Goal: Task Accomplishment & Management: Complete application form

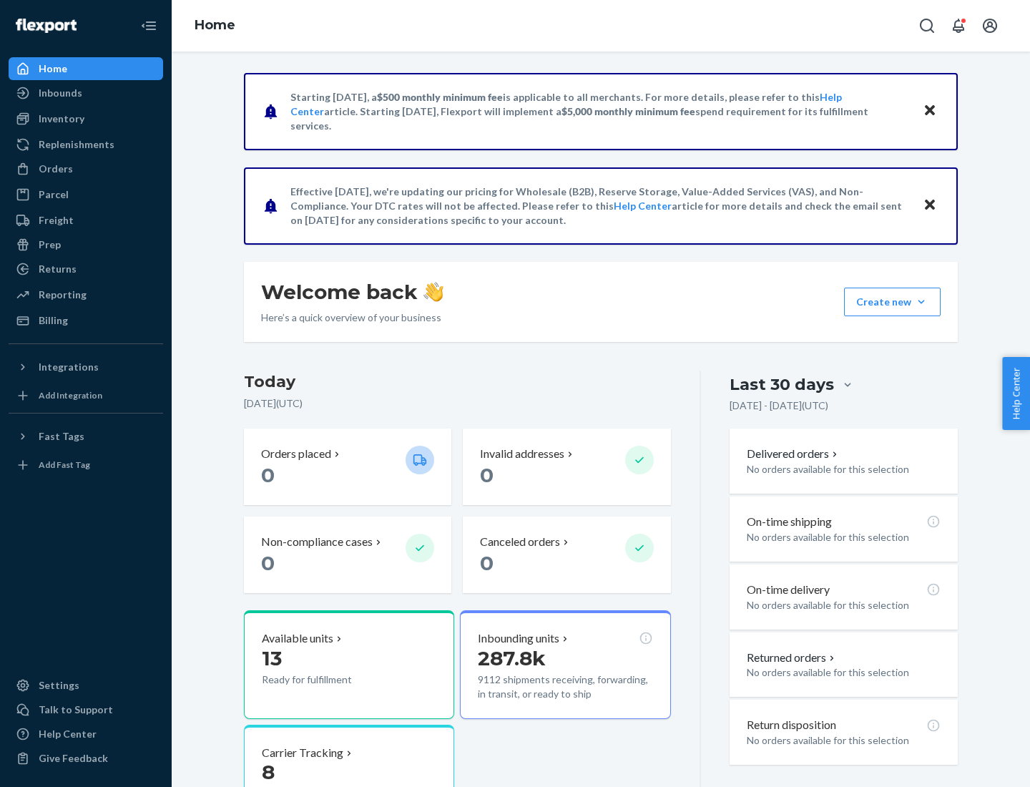
click at [921, 302] on button "Create new Create new inbound Create new order Create new product" at bounding box center [892, 301] width 97 height 29
click at [86, 93] on div "Inbounds" at bounding box center [86, 93] width 152 height 20
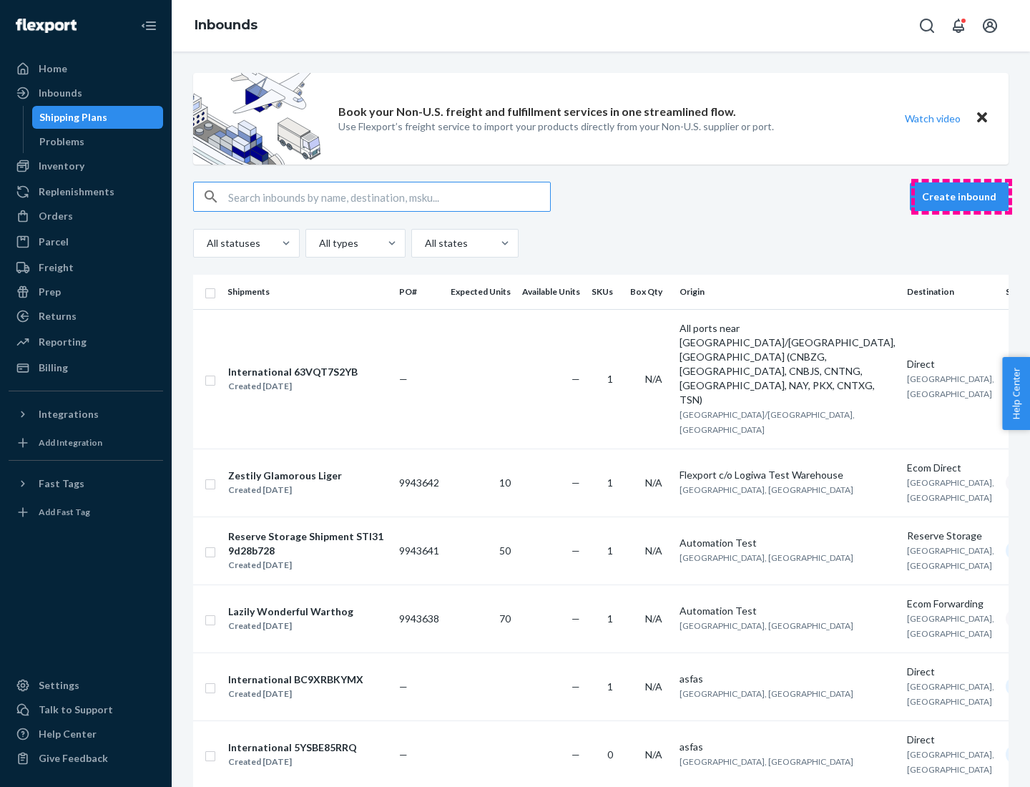
click at [961, 197] on button "Create inbound" at bounding box center [958, 196] width 99 height 29
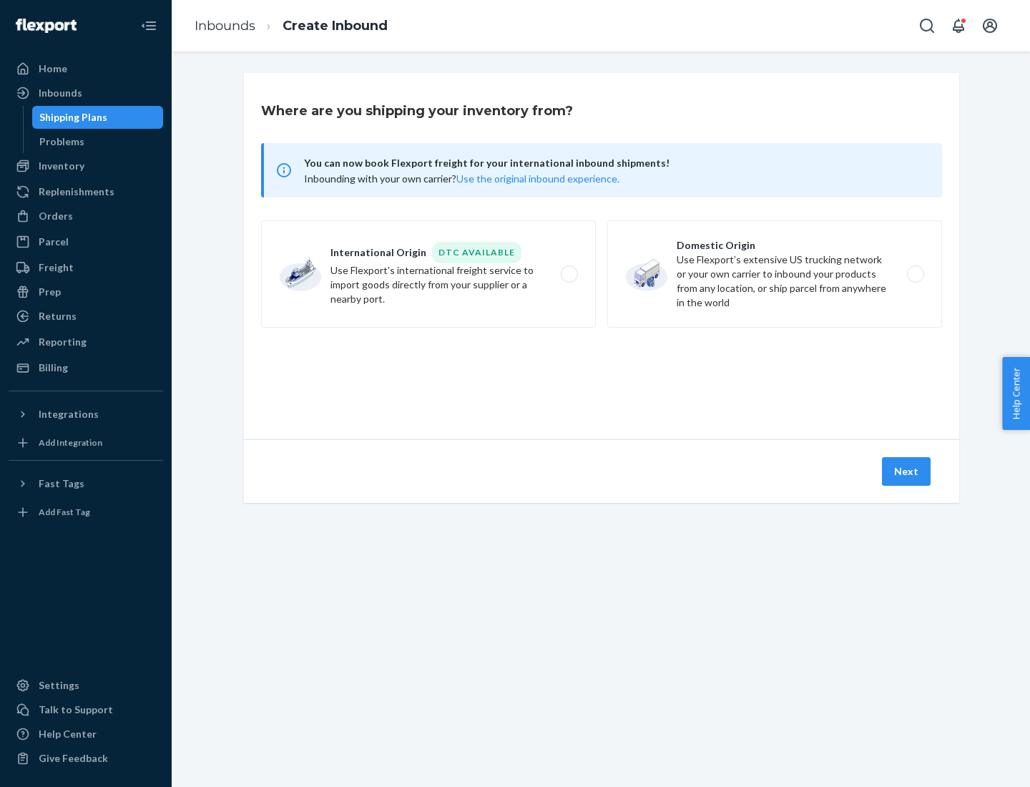
click at [774, 274] on label "Domestic Origin Use Flexport’s extensive US trucking network or your own carrie…" at bounding box center [774, 273] width 335 height 107
click at [915, 274] on input "Domestic Origin Use Flexport’s extensive US trucking network or your own carrie…" at bounding box center [919, 274] width 9 height 9
radio input "true"
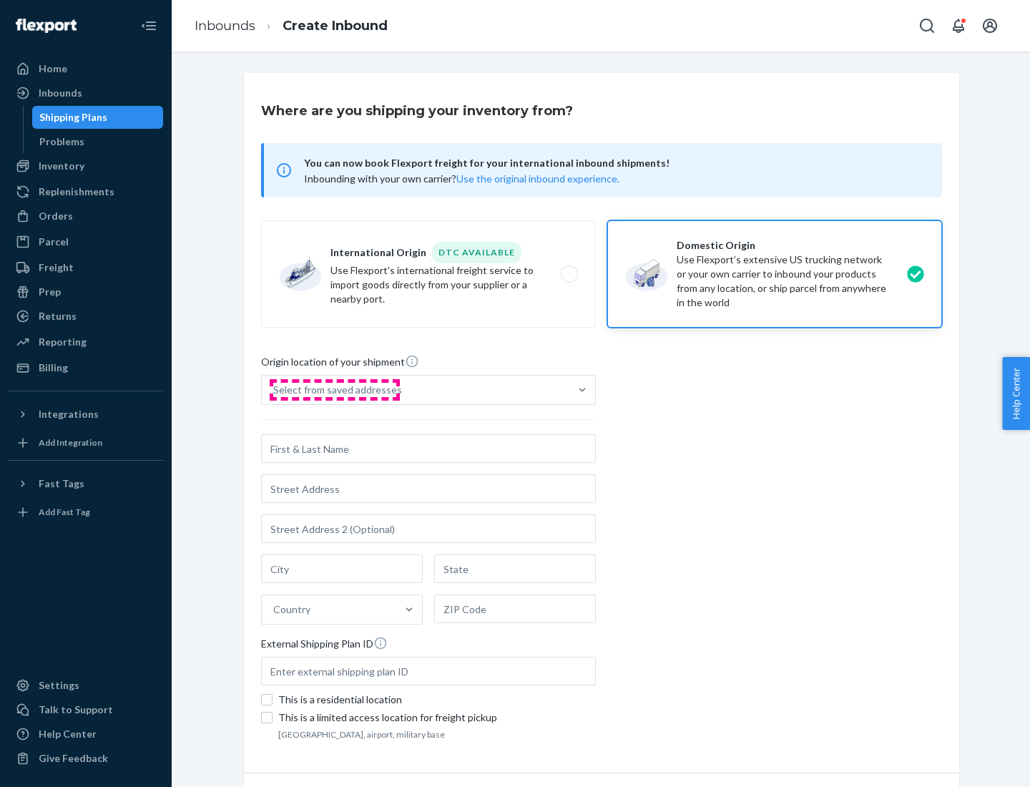
click at [334, 390] on div "Select from saved addresses" at bounding box center [337, 390] width 129 height 14
click at [275, 390] on input "Select from saved addresses" at bounding box center [273, 390] width 1 height 14
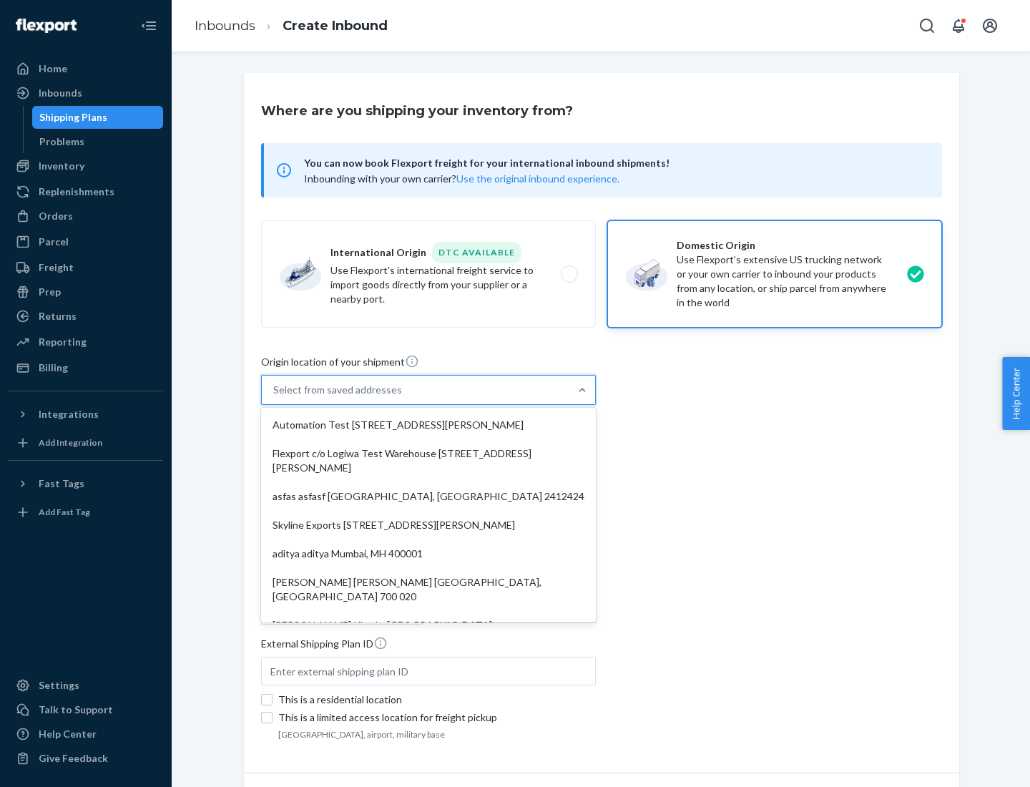
scroll to position [6, 0]
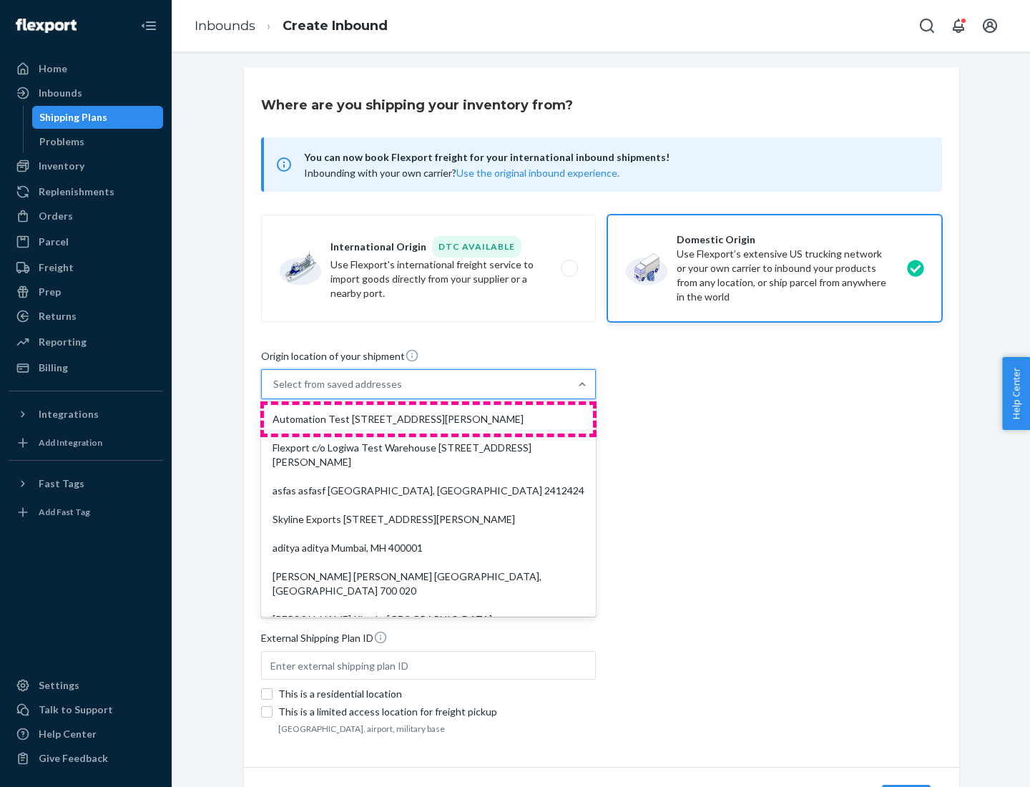
click at [428, 419] on div "Automation Test [STREET_ADDRESS][PERSON_NAME]" at bounding box center [428, 419] width 329 height 29
click at [275, 391] on input "option Automation Test [STREET_ADDRESS][PERSON_NAME]. 9 results available. Use …" at bounding box center [273, 384] width 1 height 14
type input "Automation Test"
type input "[STREET_ADDRESS][PERSON_NAME]"
type input "9th Floor"
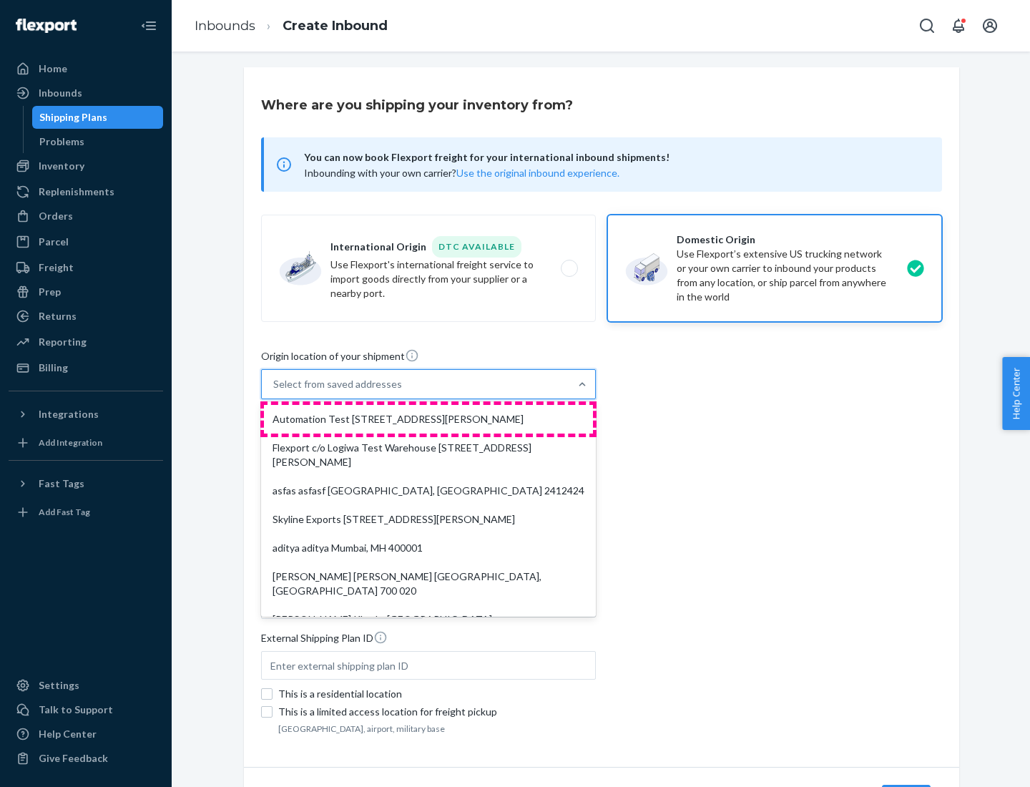
type input "[GEOGRAPHIC_DATA]"
type input "CA"
type input "94104"
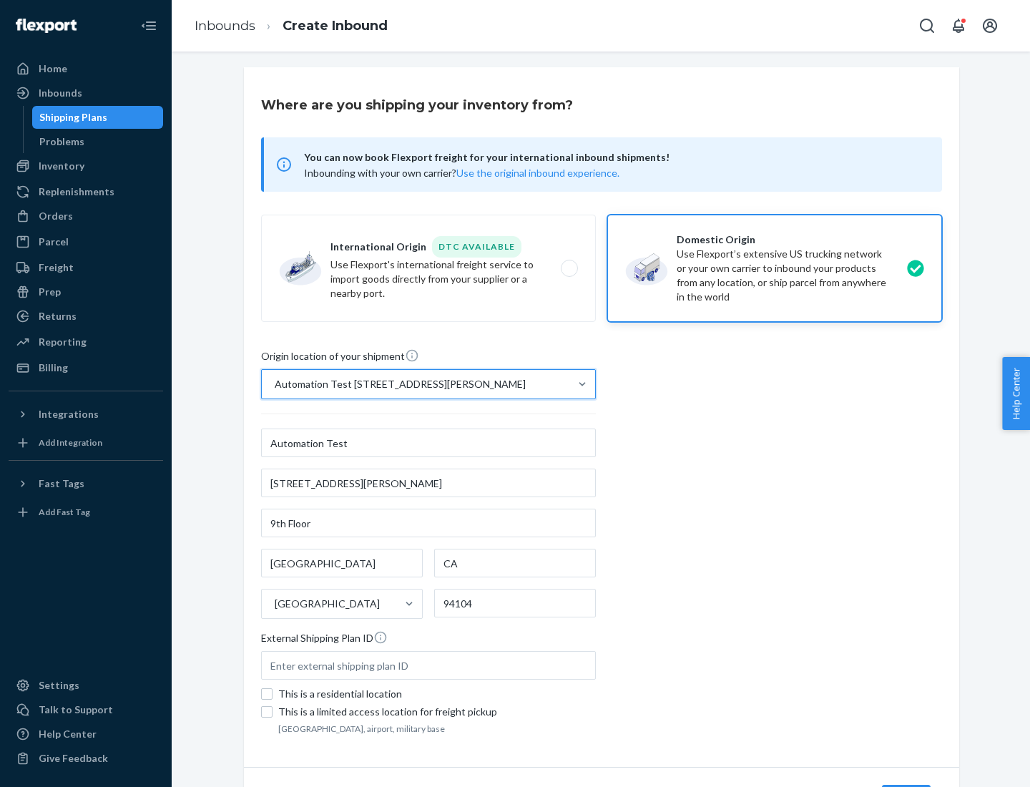
scroll to position [84, 0]
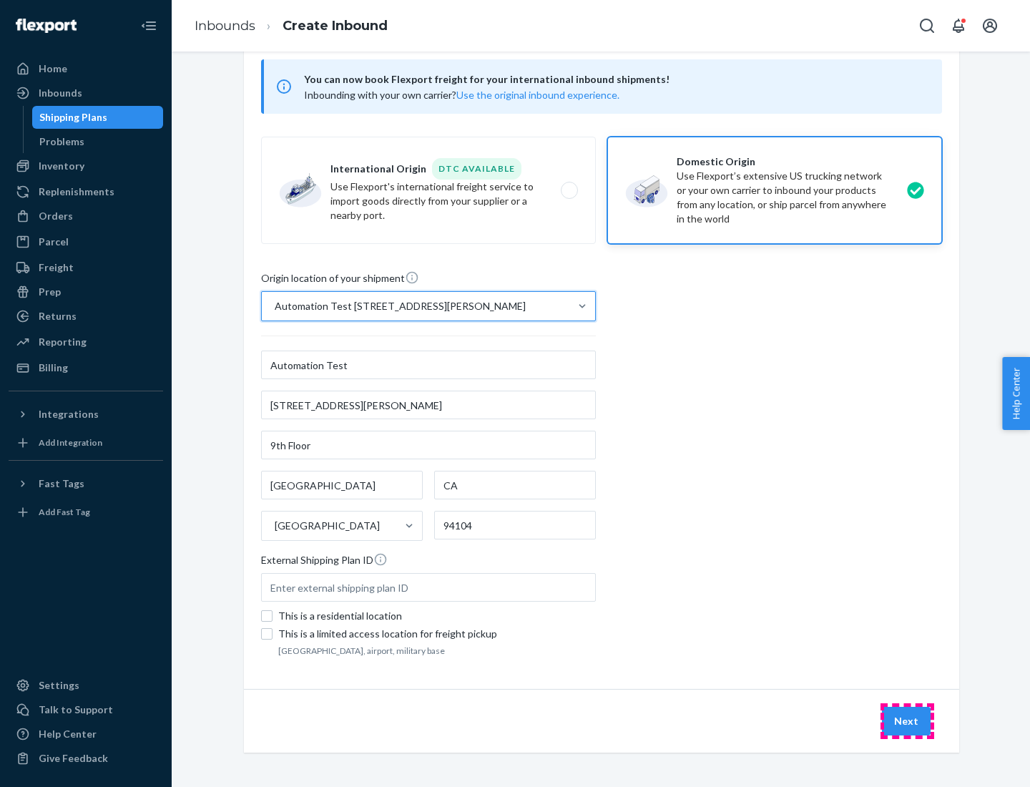
click at [907, 721] on button "Next" at bounding box center [906, 720] width 49 height 29
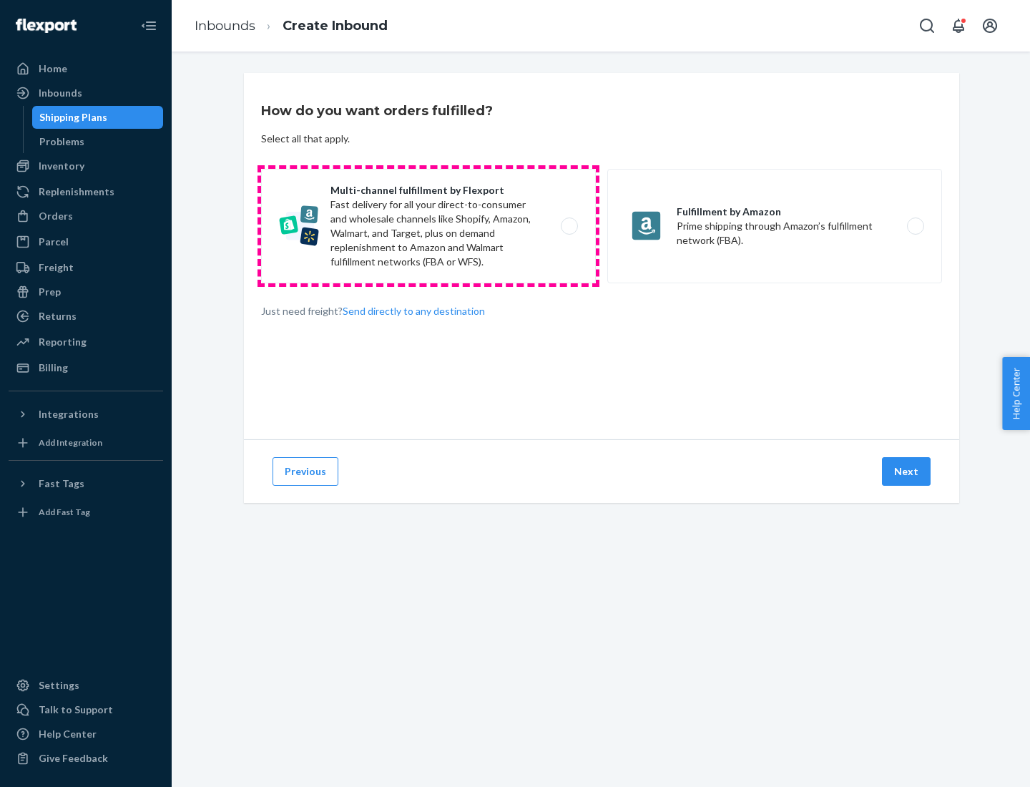
click at [428, 226] on label "Multi-channel fulfillment by Flexport Fast delivery for all your direct-to-cons…" at bounding box center [428, 226] width 335 height 114
click at [568, 226] on input "Multi-channel fulfillment by Flexport Fast delivery for all your direct-to-cons…" at bounding box center [572, 226] width 9 height 9
radio input "true"
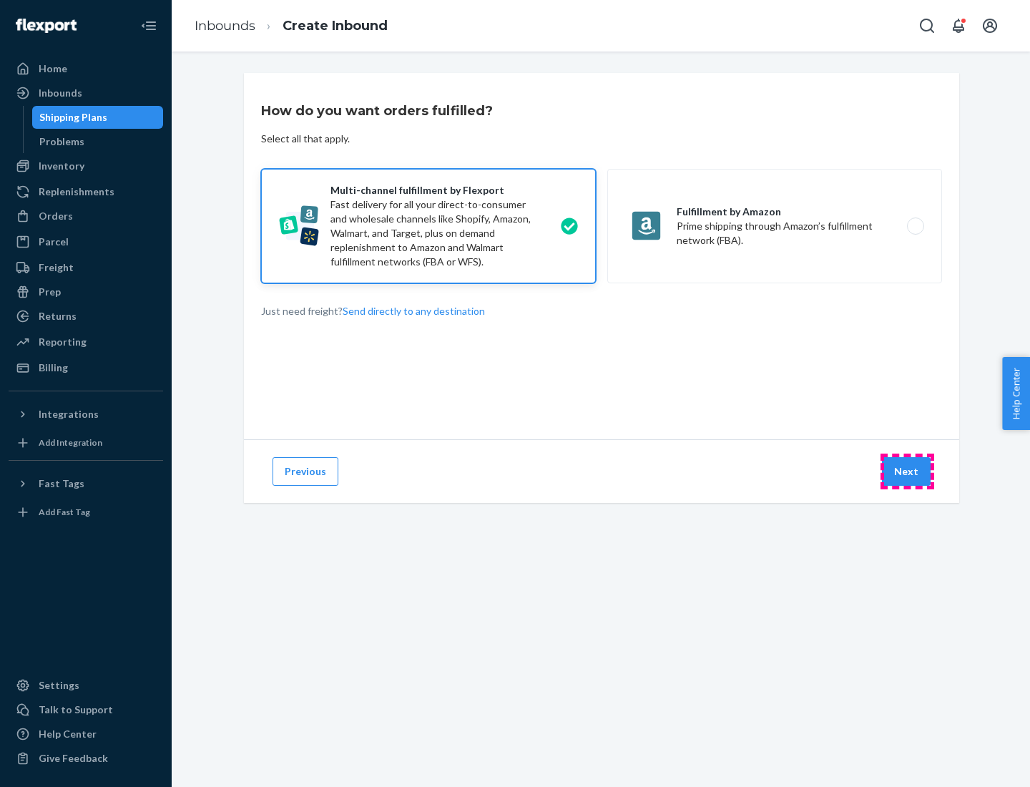
click at [907, 471] on button "Next" at bounding box center [906, 471] width 49 height 29
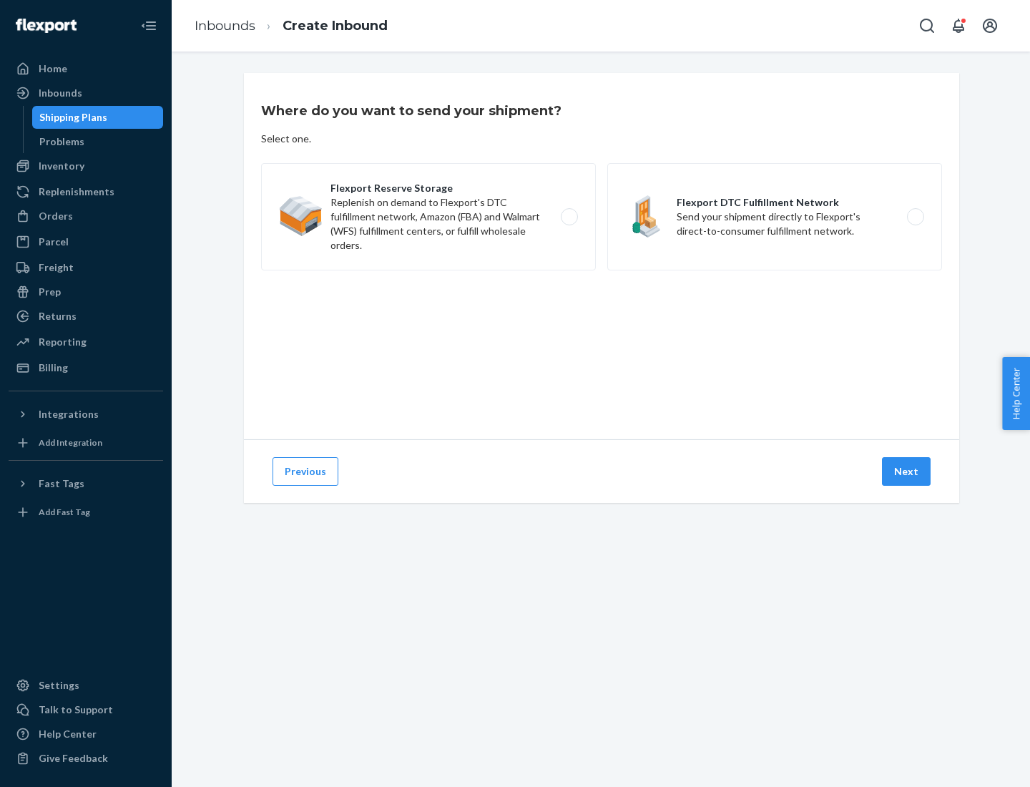
click at [774, 217] on label "Flexport DTC Fulfillment Network Send your shipment directly to Flexport's dire…" at bounding box center [774, 216] width 335 height 107
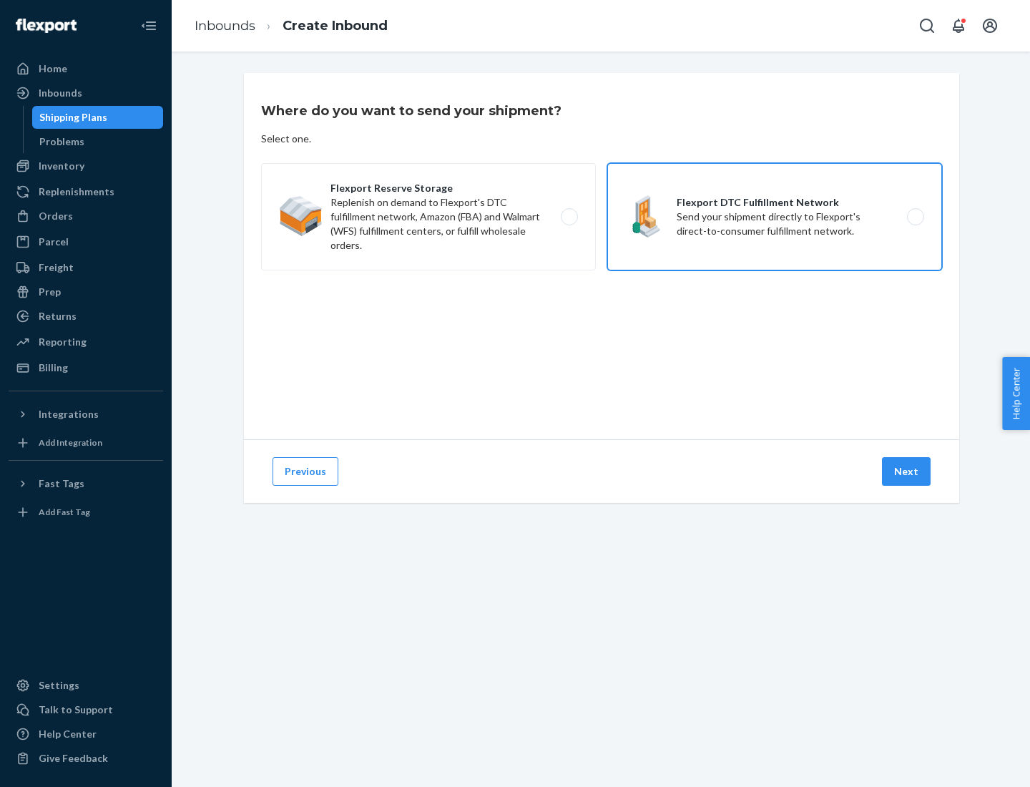
click at [915, 217] on input "Flexport DTC Fulfillment Network Send your shipment directly to Flexport's dire…" at bounding box center [919, 216] width 9 height 9
radio input "true"
click at [907, 471] on button "Next" at bounding box center [906, 471] width 49 height 29
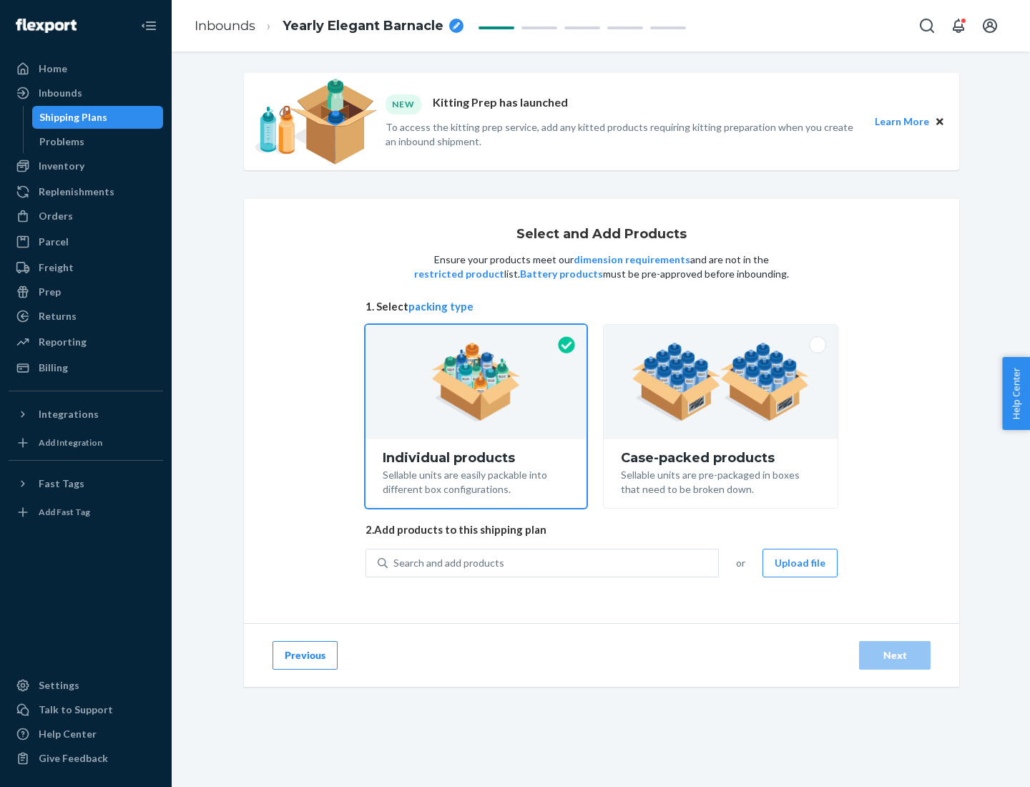
click at [721, 382] on img at bounding box center [720, 381] width 178 height 79
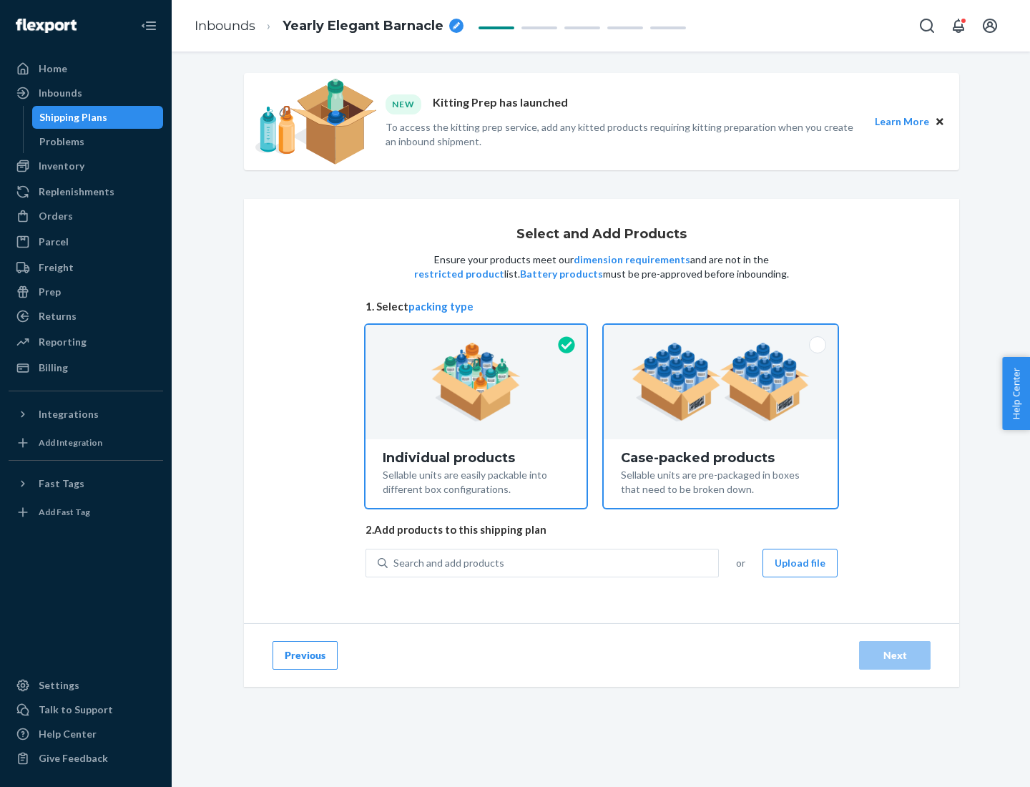
click at [721, 334] on input "Case-packed products Sellable units are pre-packaged in boxes that need to be b…" at bounding box center [720, 329] width 9 height 9
radio input "true"
radio input "false"
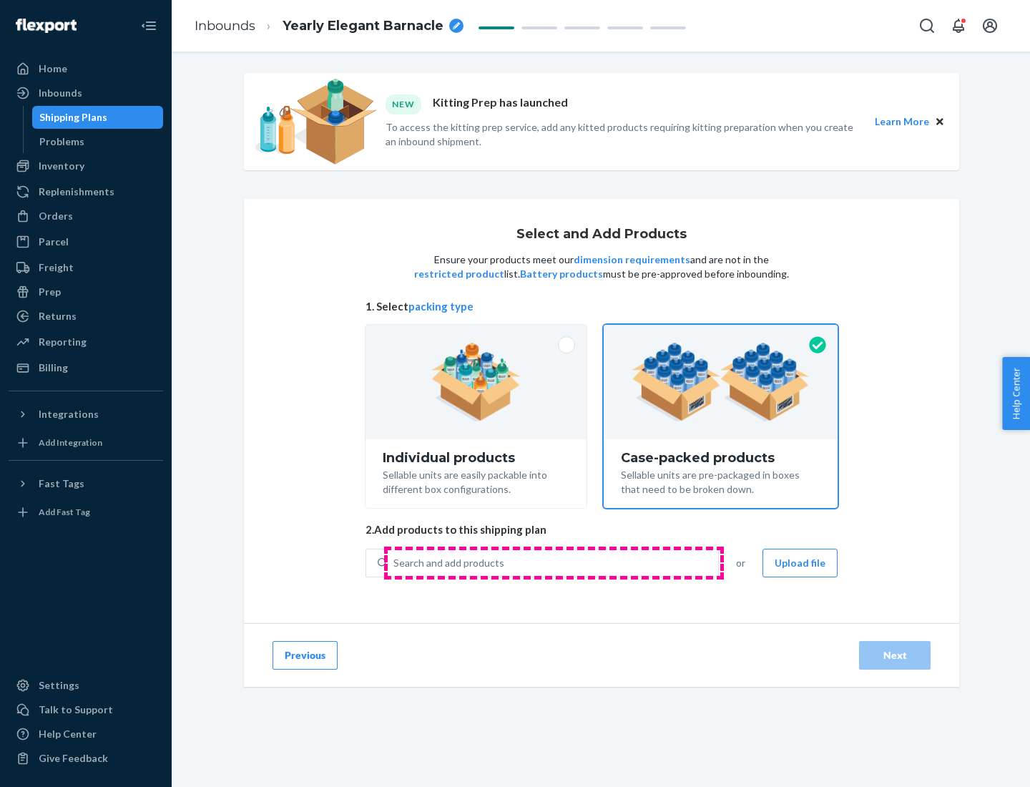
click at [553, 562] on div "Search and add products" at bounding box center [553, 563] width 330 height 26
click at [395, 562] on input "Search and add products" at bounding box center [393, 563] width 1 height 14
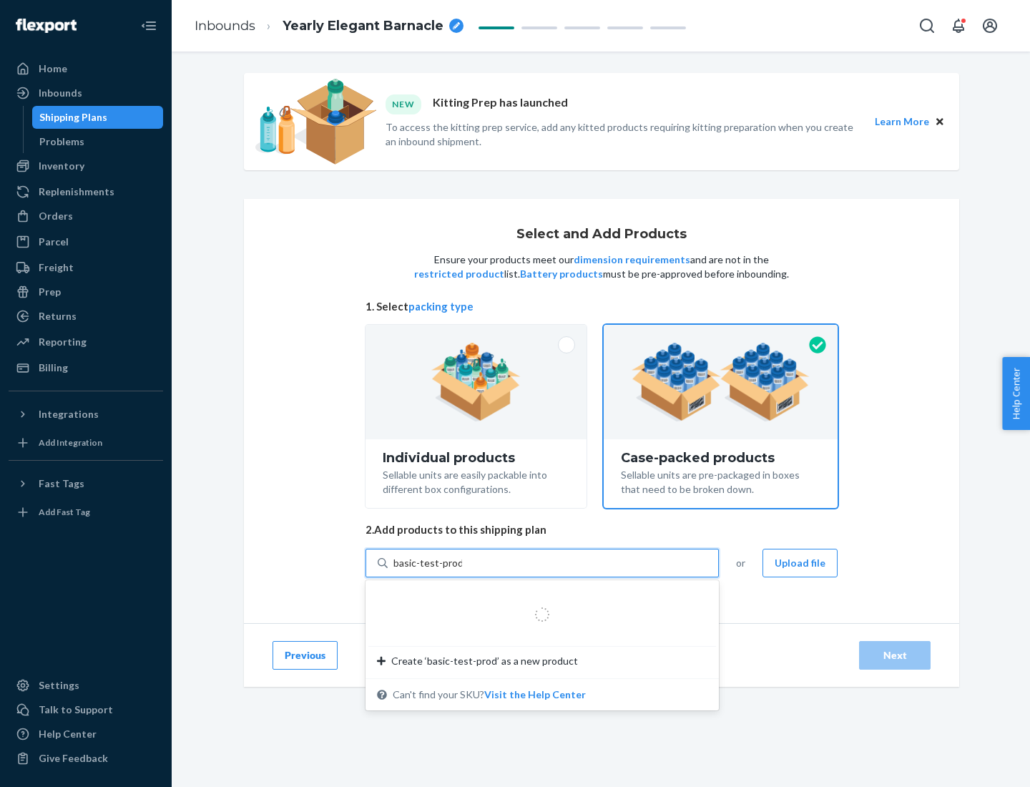
type input "basic-test-product-1"
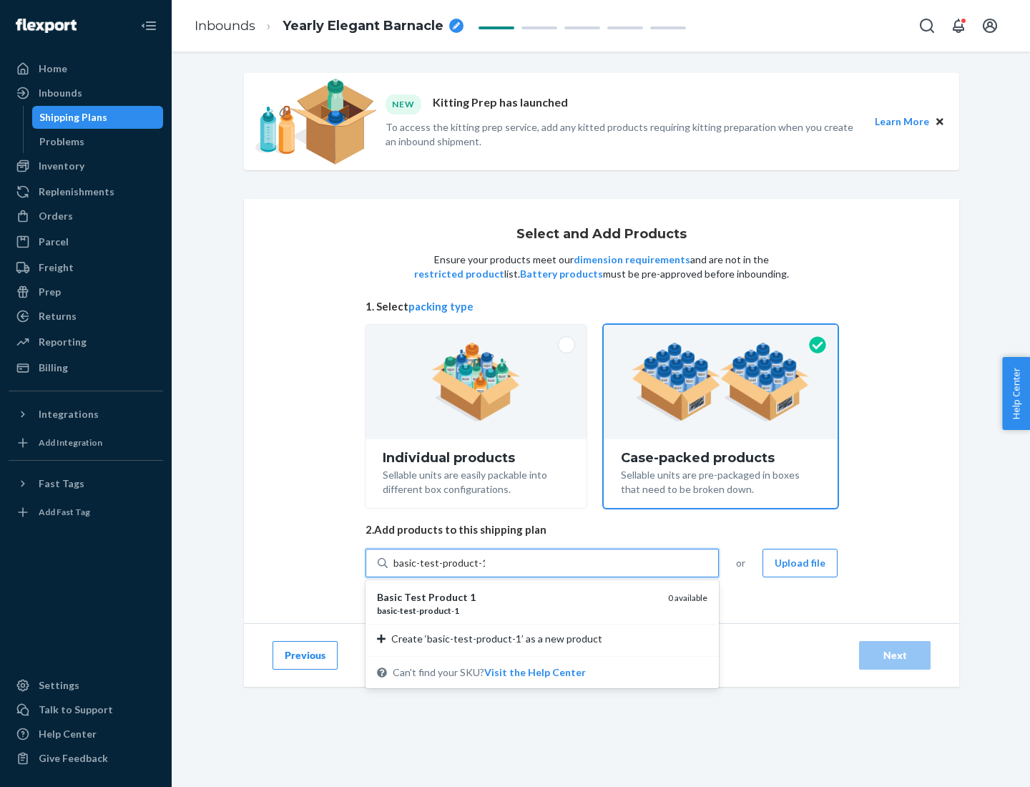
click at [517, 610] on div "basic - test - product - 1" at bounding box center [517, 610] width 280 height 12
click at [485, 570] on input "basic-test-product-1" at bounding box center [439, 563] width 92 height 14
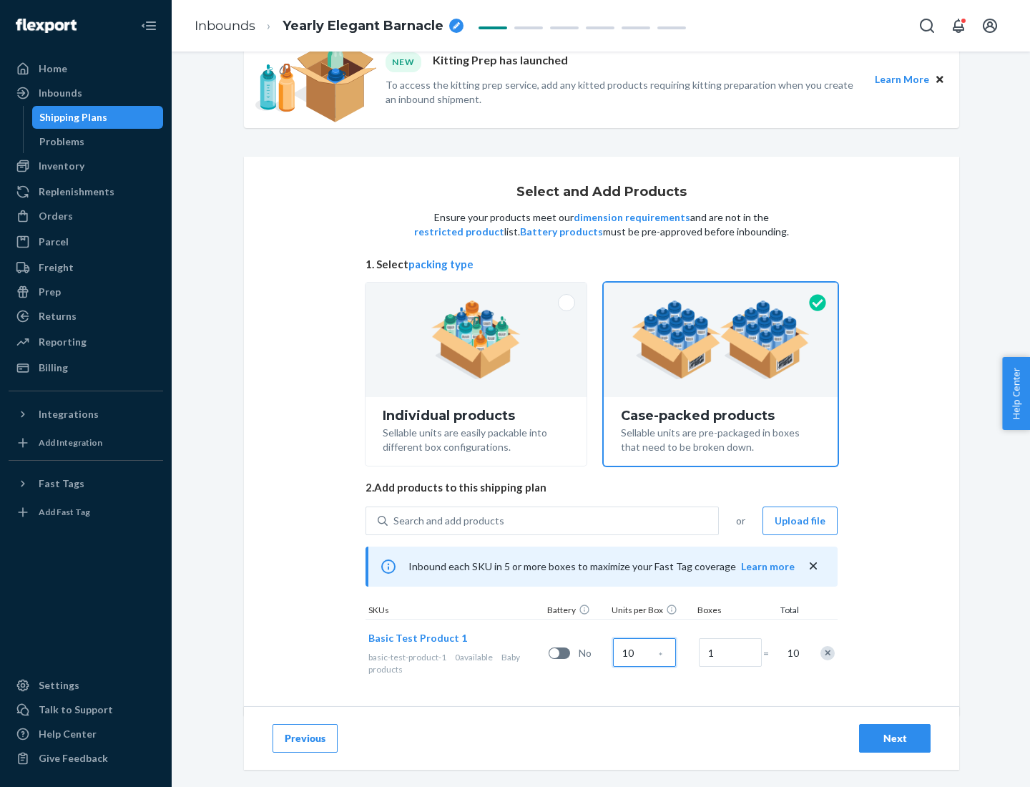
scroll to position [51, 0]
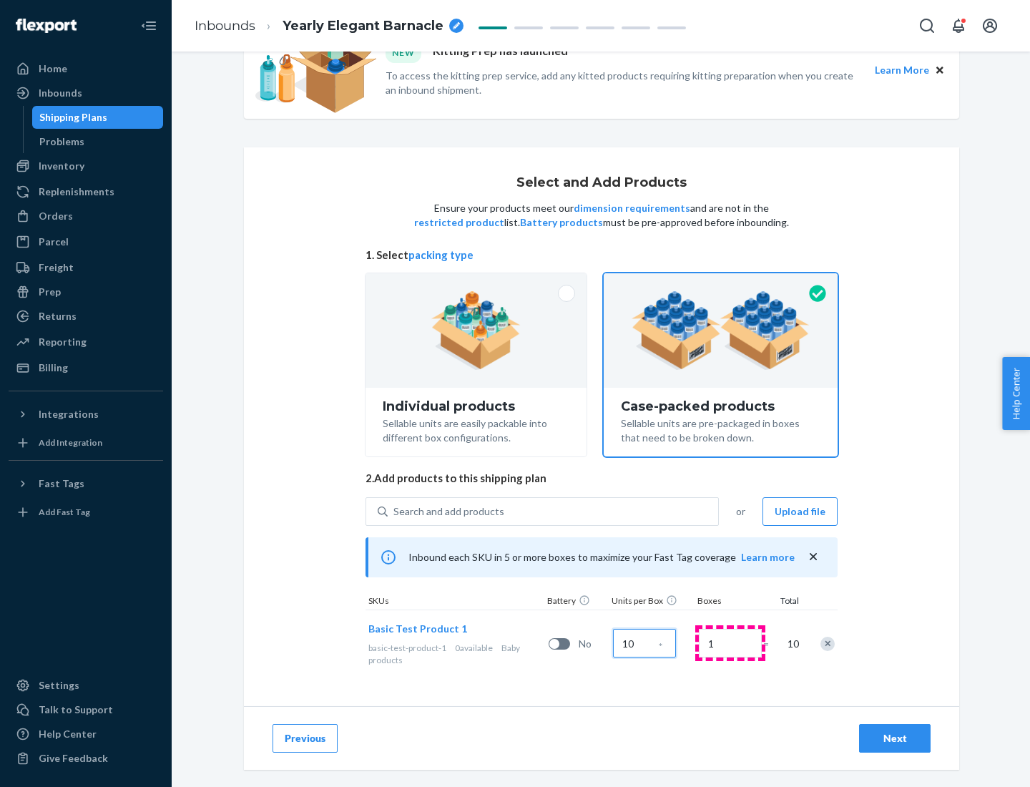
type input "10"
type input "7"
click at [894, 738] on div "Next" at bounding box center [894, 738] width 47 height 14
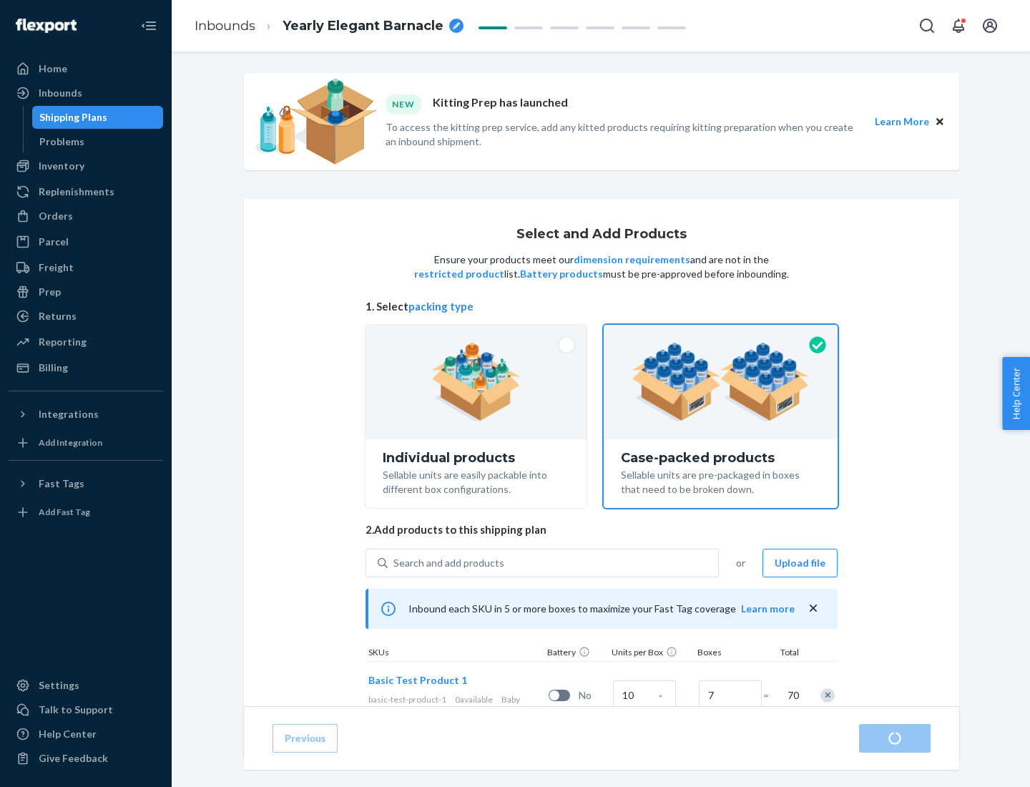
radio input "true"
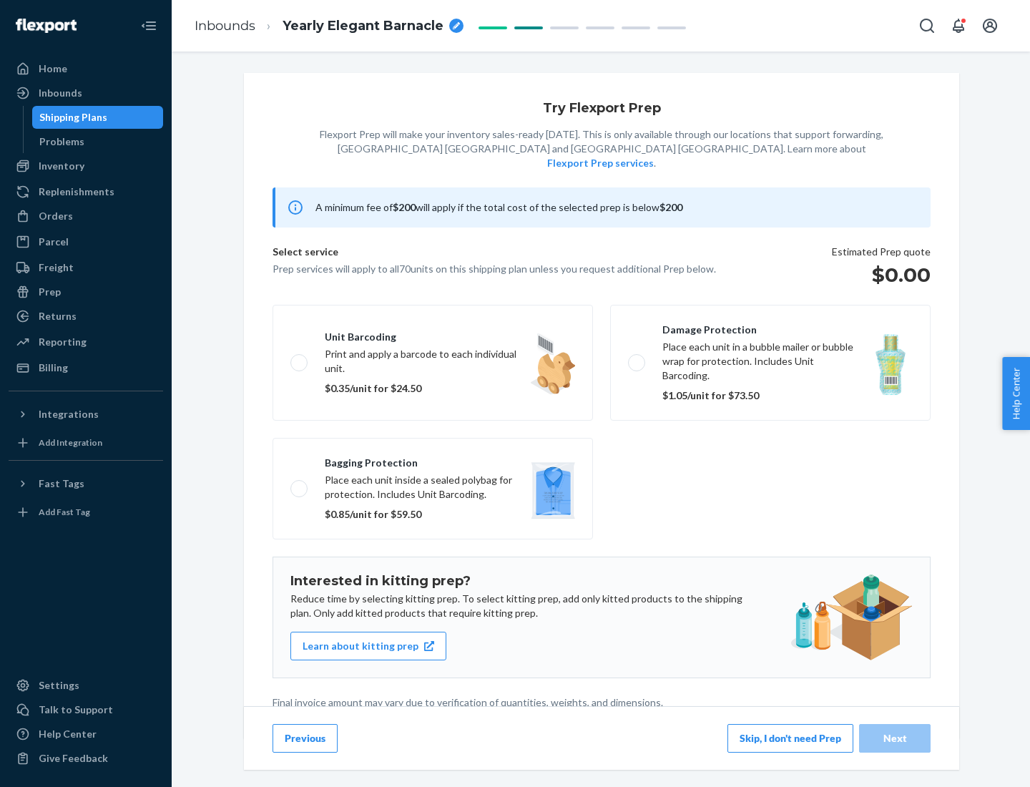
scroll to position [4, 0]
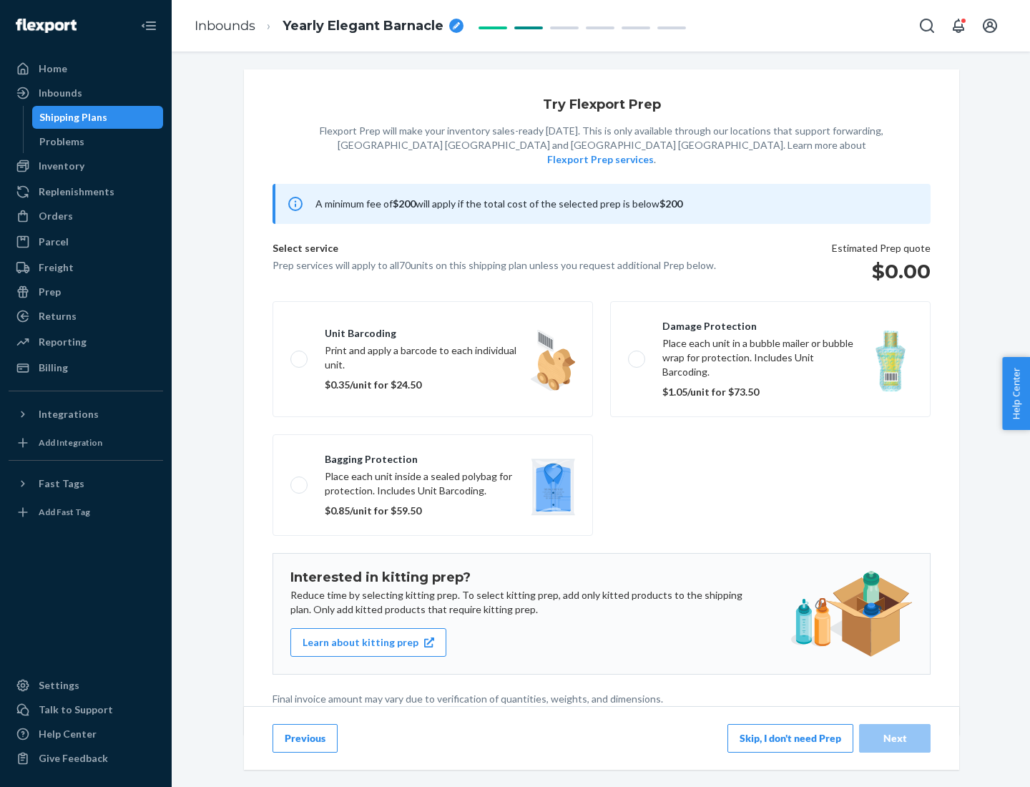
click at [433, 455] on label "Bagging protection Place each unit inside a sealed polybag for protection. Incl…" at bounding box center [432, 485] width 320 height 102
click at [300, 480] on input "Bagging protection Place each unit inside a sealed polybag for protection. Incl…" at bounding box center [294, 484] width 9 height 9
checkbox input "true"
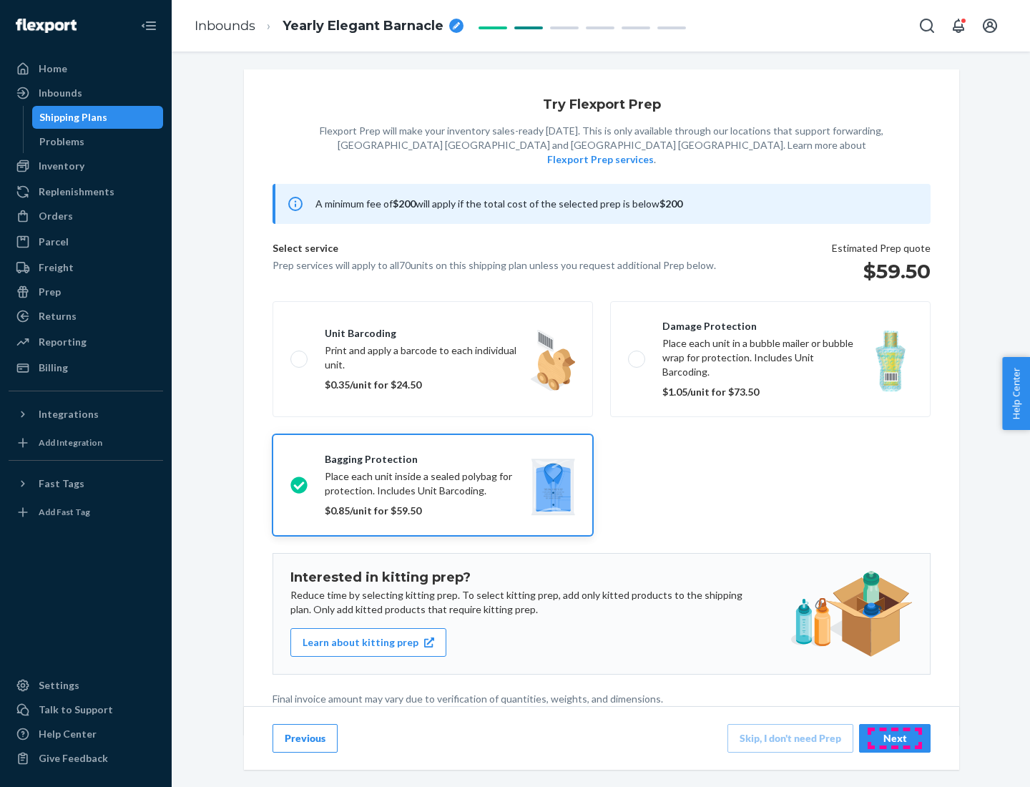
click at [894, 737] on div "Next" at bounding box center [894, 738] width 47 height 14
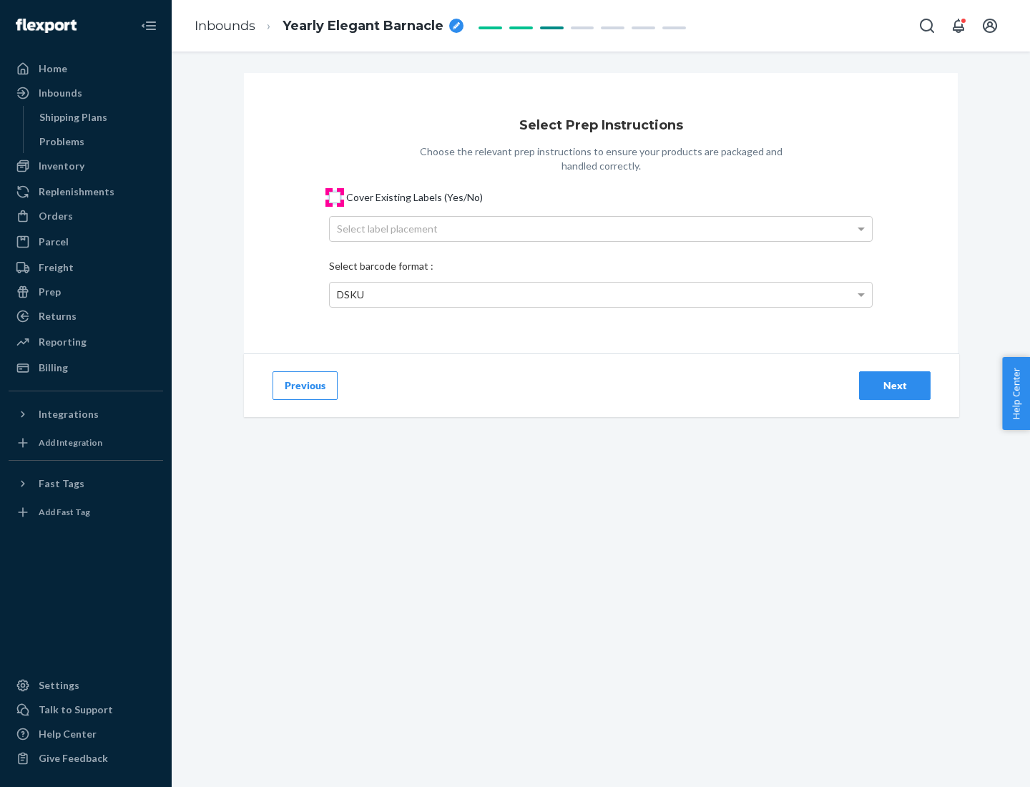
click at [335, 197] on input "Cover Existing Labels (Yes/No)" at bounding box center [334, 197] width 11 height 11
checkbox input "true"
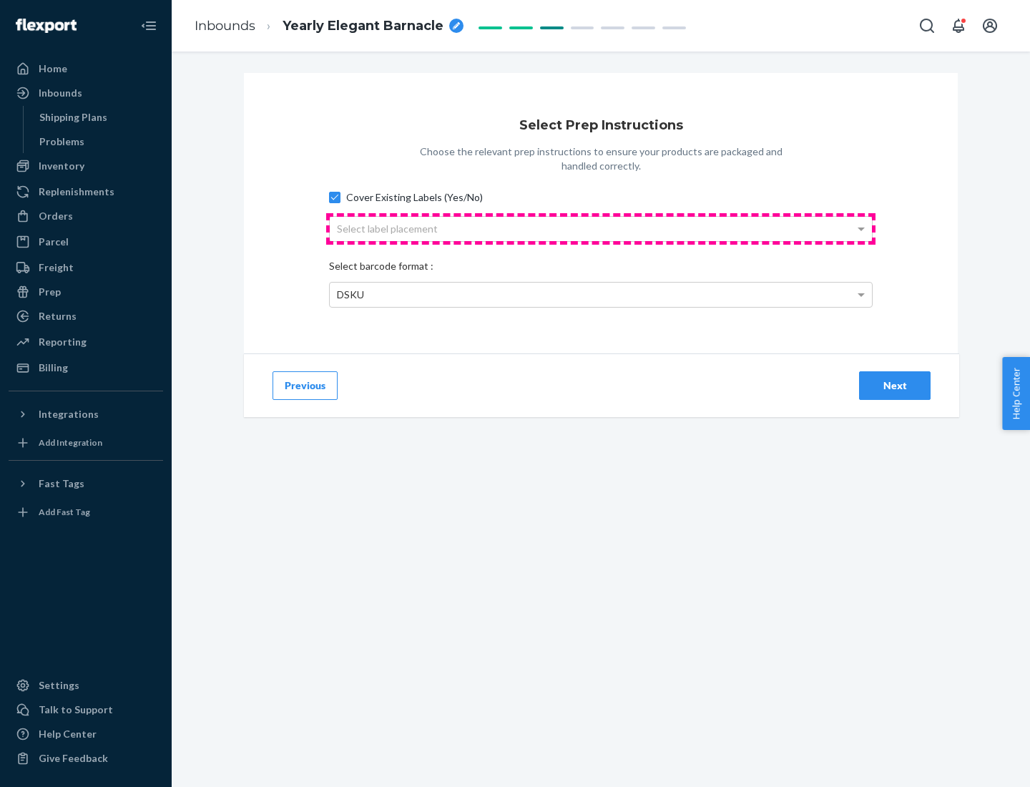
click at [601, 228] on div "Select label placement" at bounding box center [601, 229] width 542 height 24
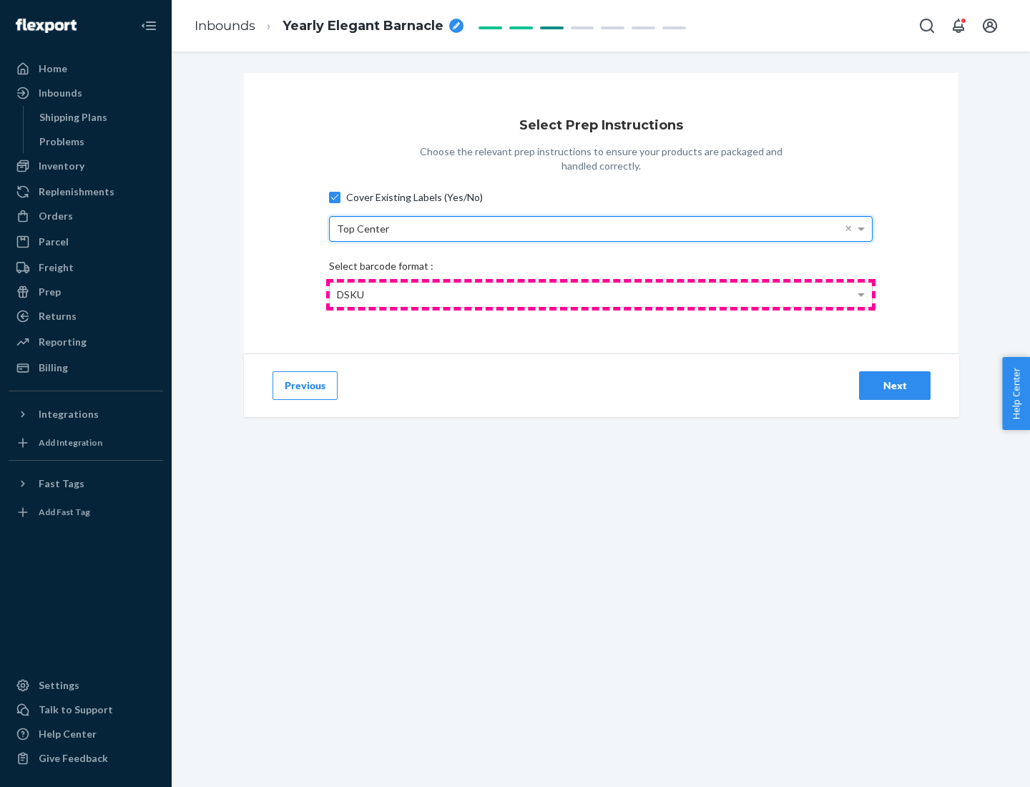
click at [601, 294] on div "DSKU" at bounding box center [601, 294] width 542 height 24
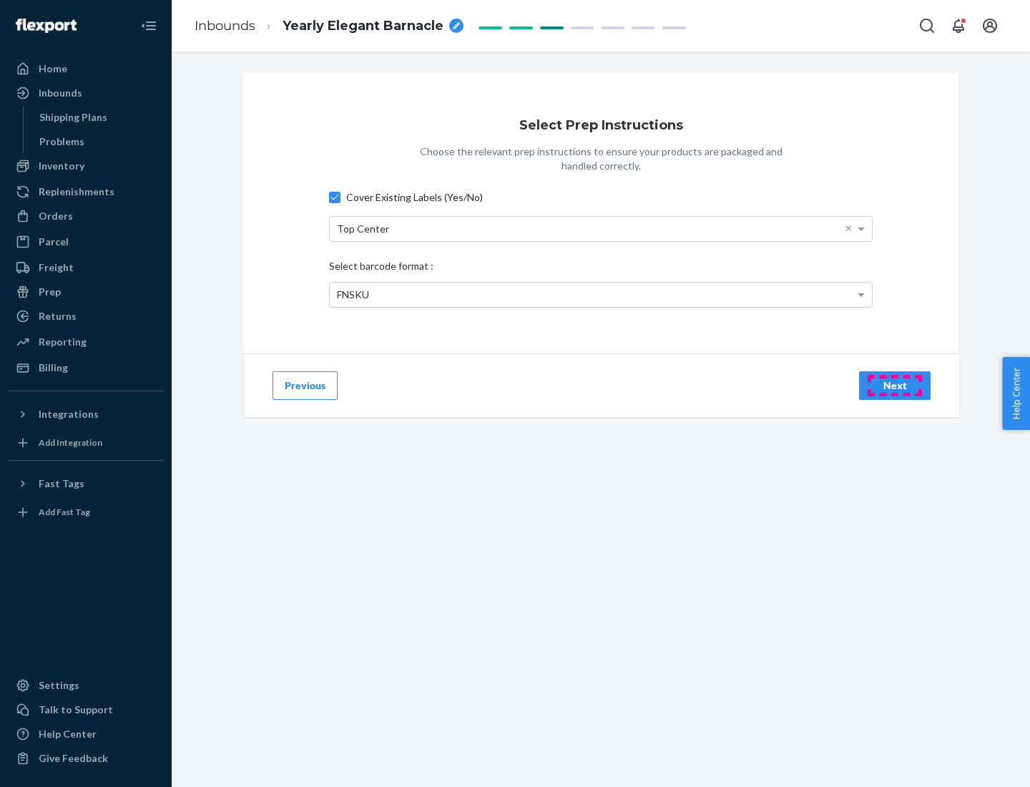
click at [894, 385] on div "Next" at bounding box center [894, 385] width 47 height 14
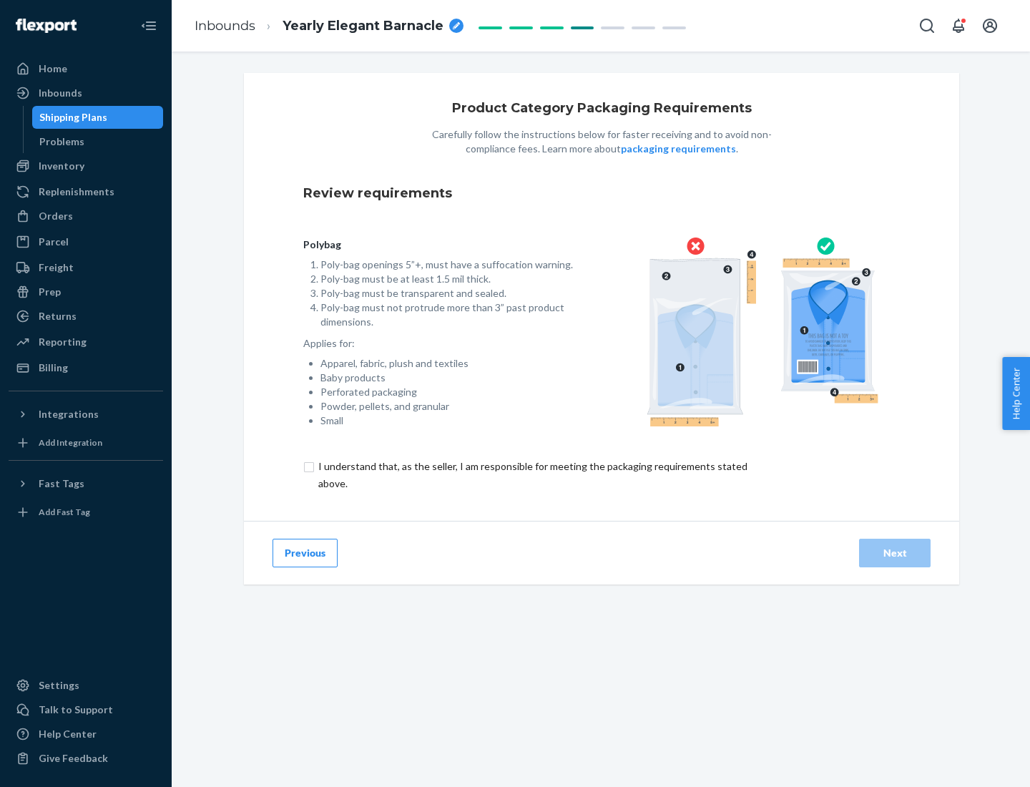
click at [531, 474] on input "checkbox" at bounding box center [540, 475] width 475 height 34
checkbox input "true"
click at [894, 552] on div "Next" at bounding box center [894, 553] width 47 height 14
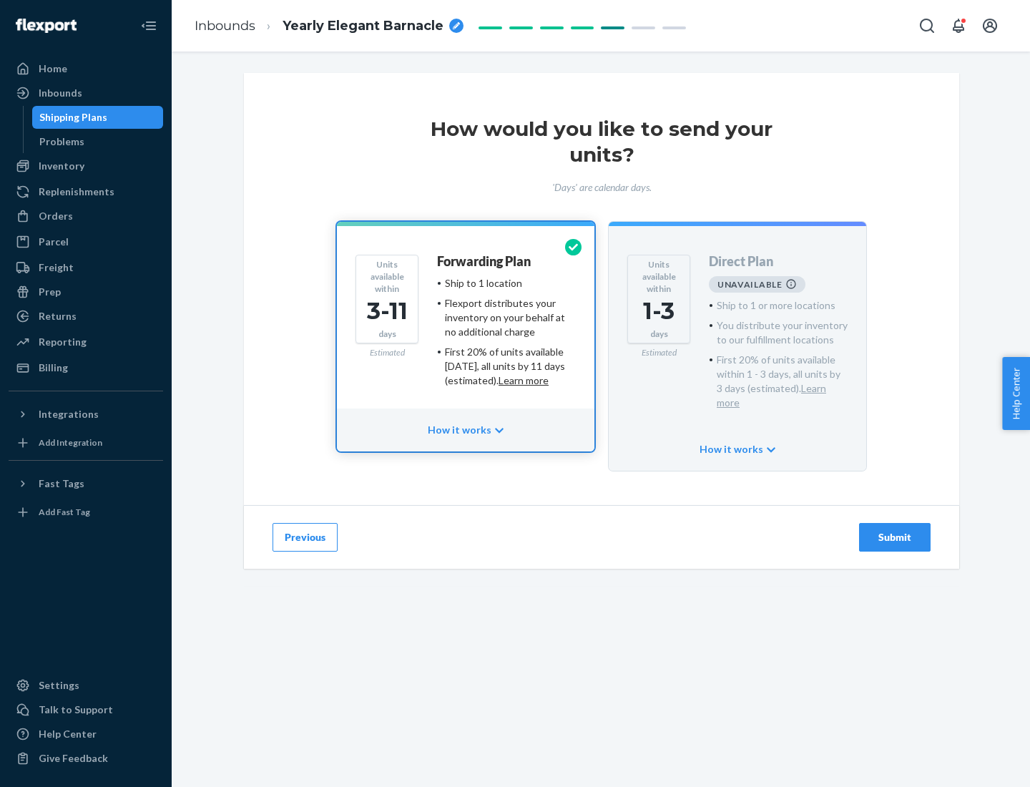
click at [485, 261] on h4 "Forwarding Plan" at bounding box center [484, 262] width 94 height 14
click at [894, 530] on div "Submit" at bounding box center [894, 537] width 47 height 14
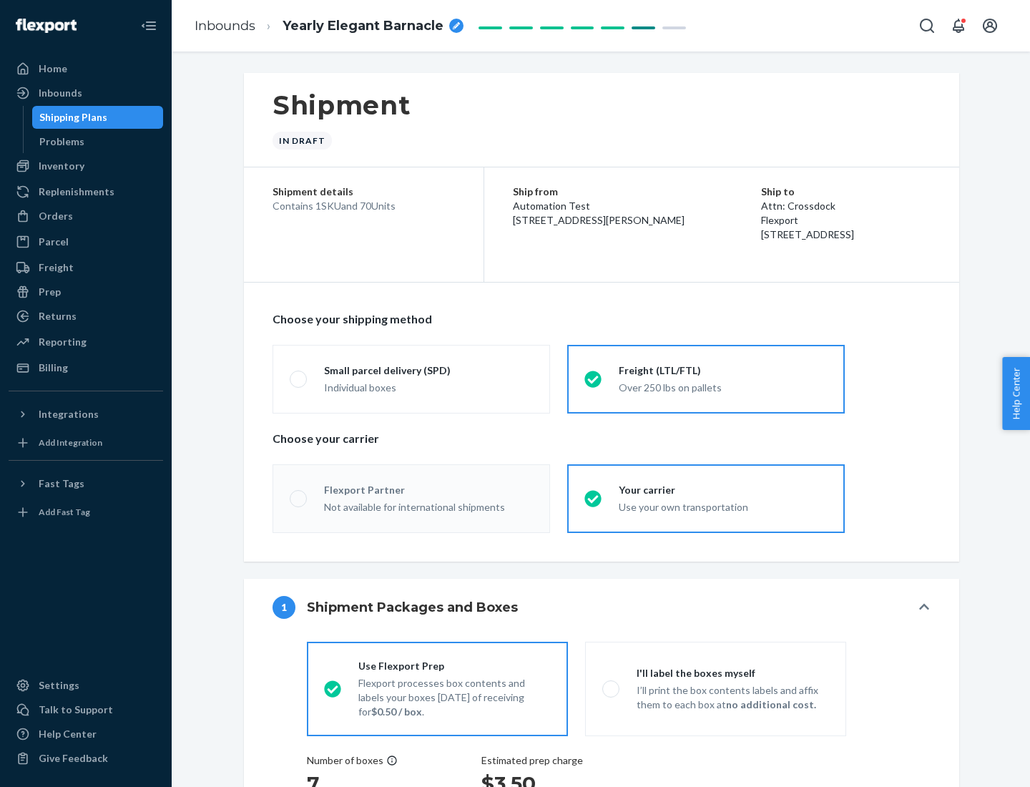
radio input "true"
radio input "false"
radio input "true"
radio input "false"
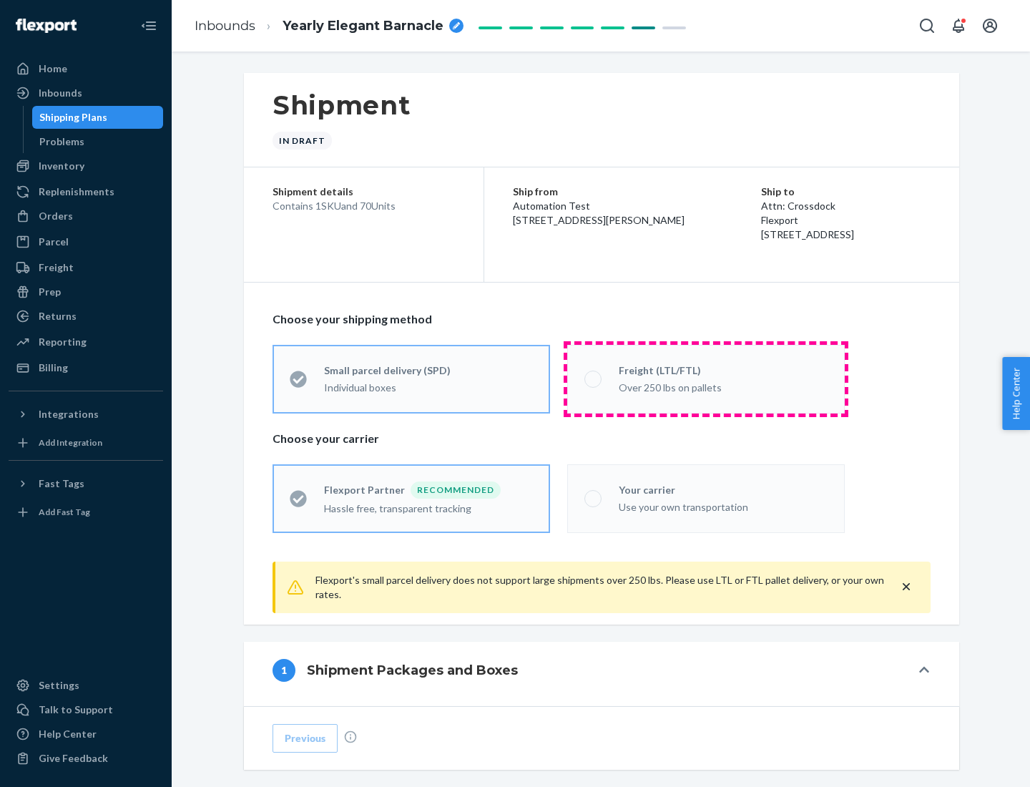
click at [706, 378] on div "Over 250 lbs on pallets" at bounding box center [722, 386] width 209 height 17
click at [593, 378] on input "Freight (LTL/FTL) Over 250 lbs on pallets" at bounding box center [588, 378] width 9 height 9
radio input "true"
radio input "false"
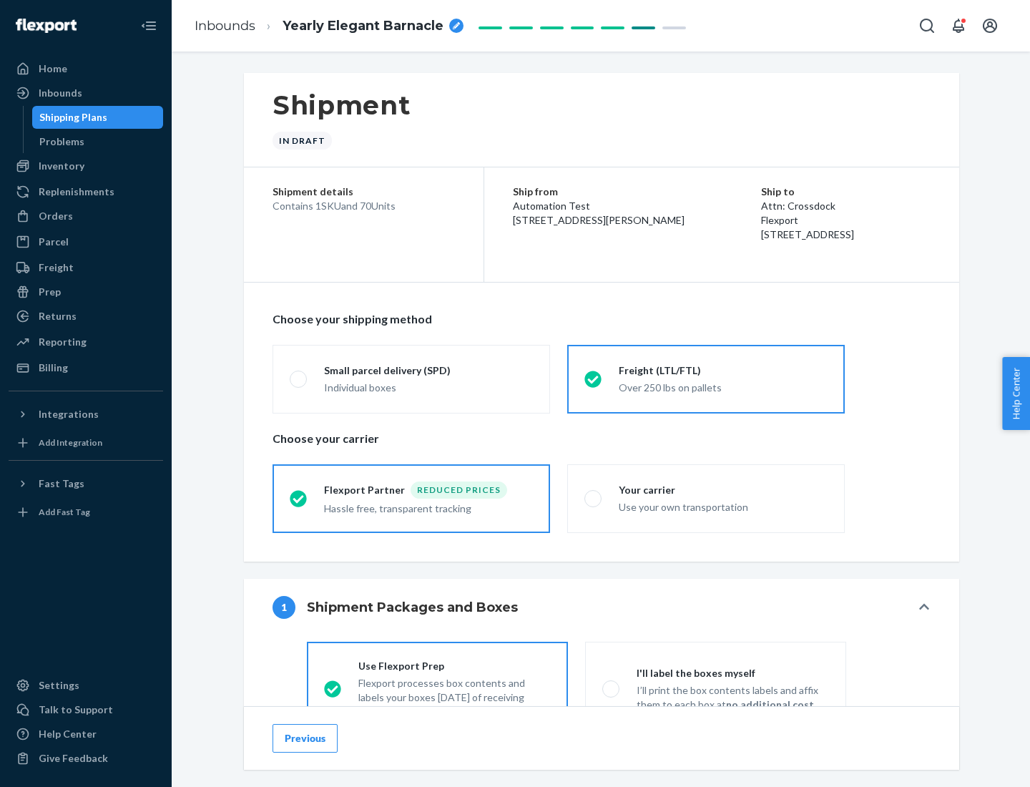
scroll to position [79, 0]
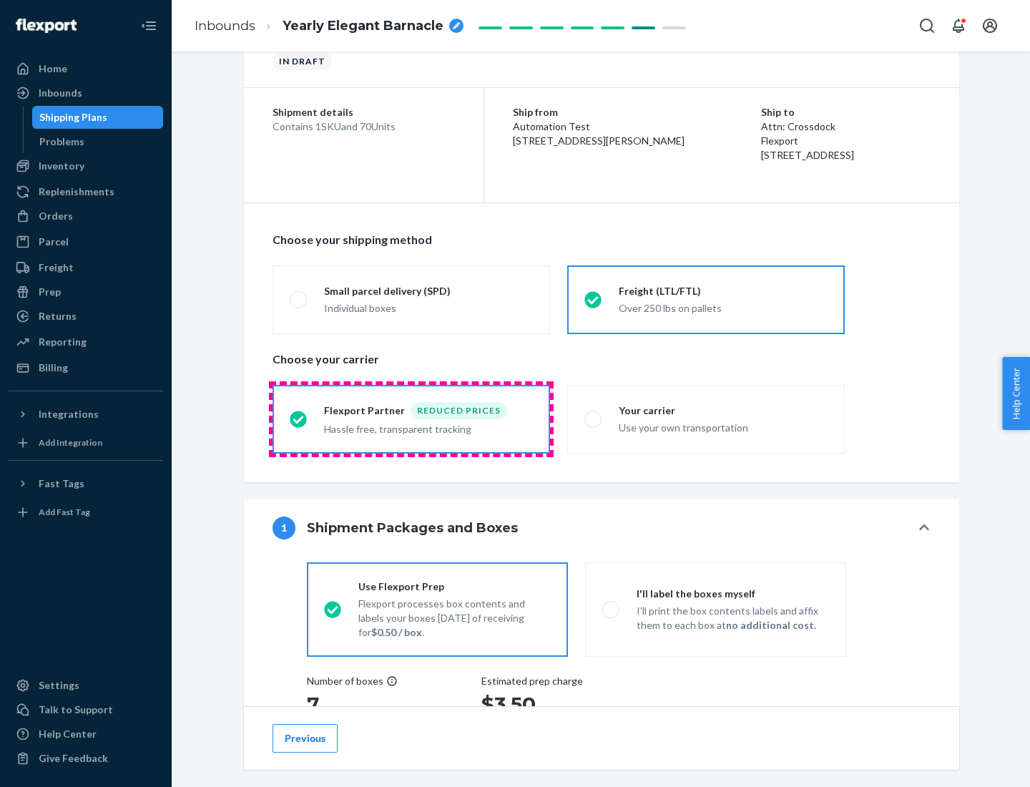
click at [411, 419] on div "Hassle free, transparent tracking" at bounding box center [428, 427] width 209 height 17
click at [299, 418] on input "Flexport Partner Reduced prices Hassle free, transparent tracking" at bounding box center [294, 418] width 9 height 9
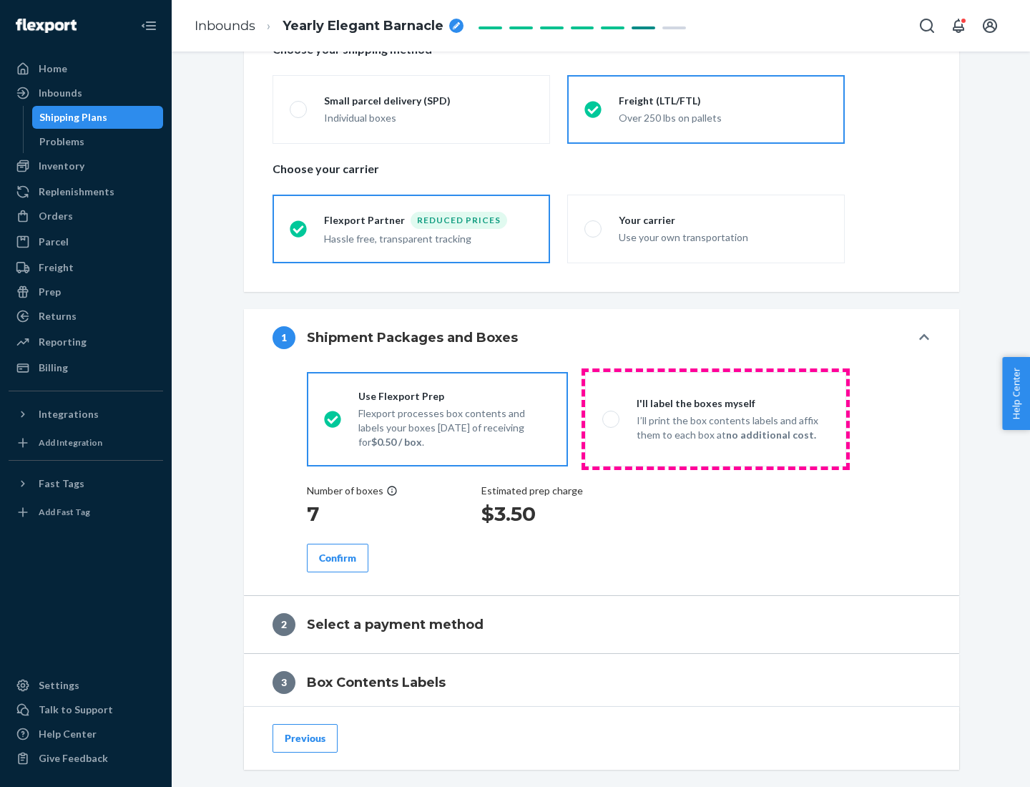
click at [715, 418] on p "I’ll print the box contents labels and affix them to each box at no additional …" at bounding box center [732, 427] width 192 height 29
click at [611, 418] on input "I'll label the boxes myself I’ll print the box contents labels and affix them t…" at bounding box center [606, 418] width 9 height 9
radio input "true"
radio input "false"
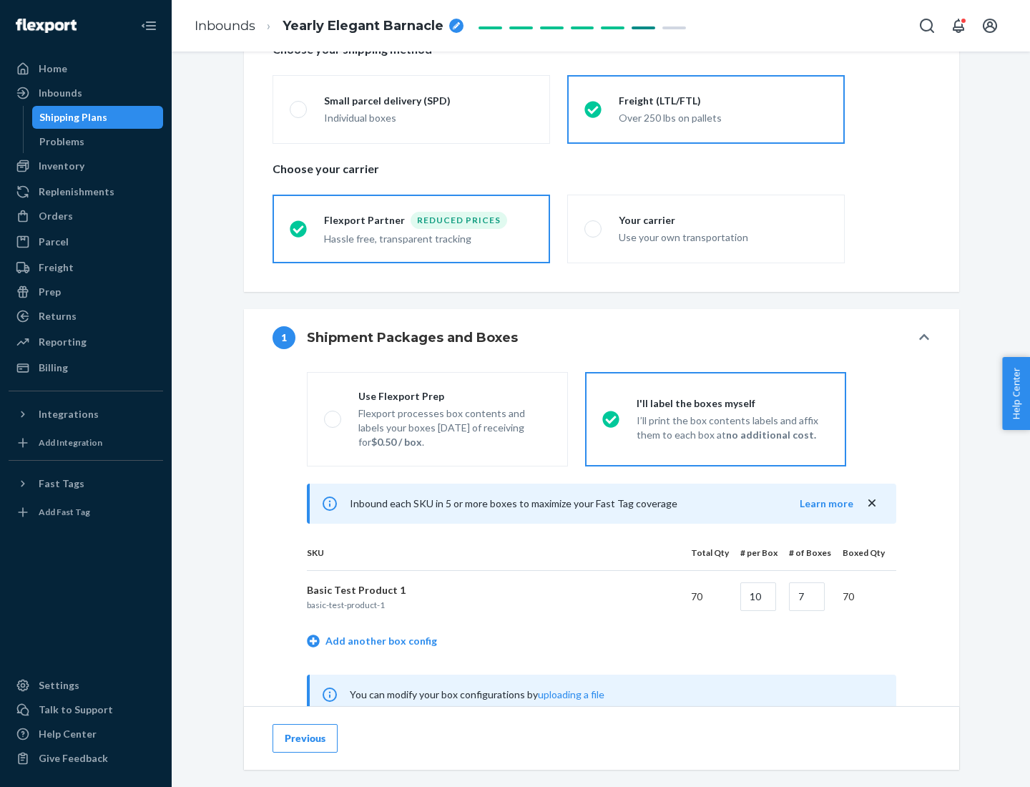
scroll to position [447, 0]
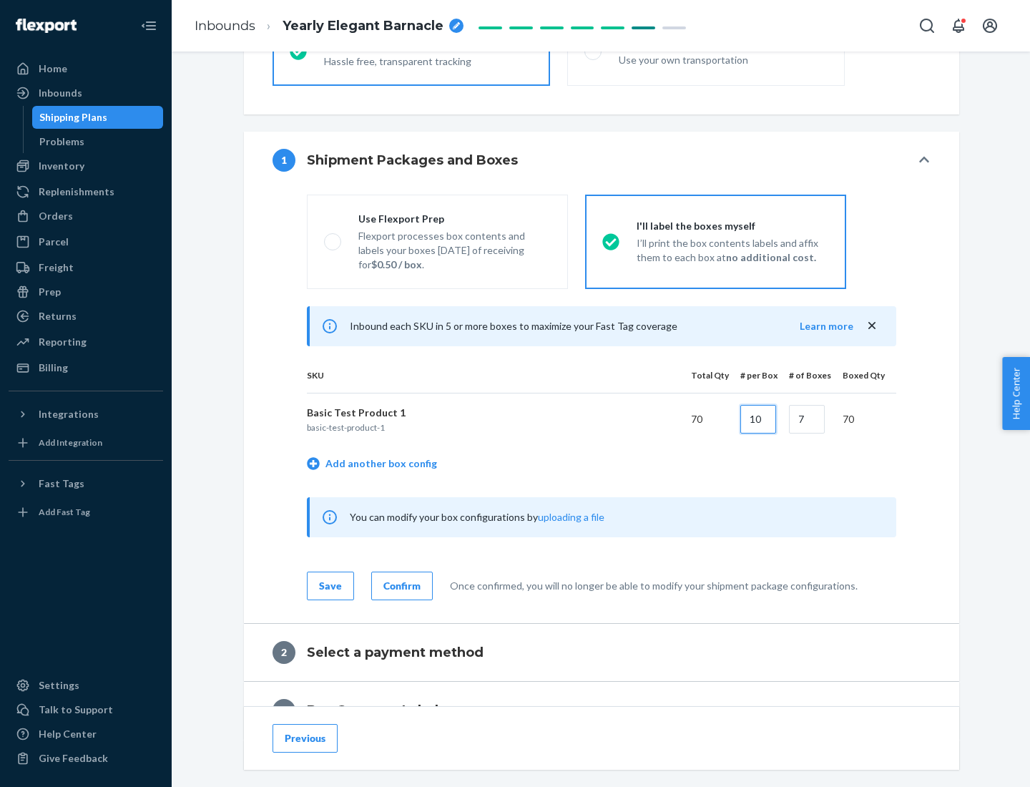
type input "10"
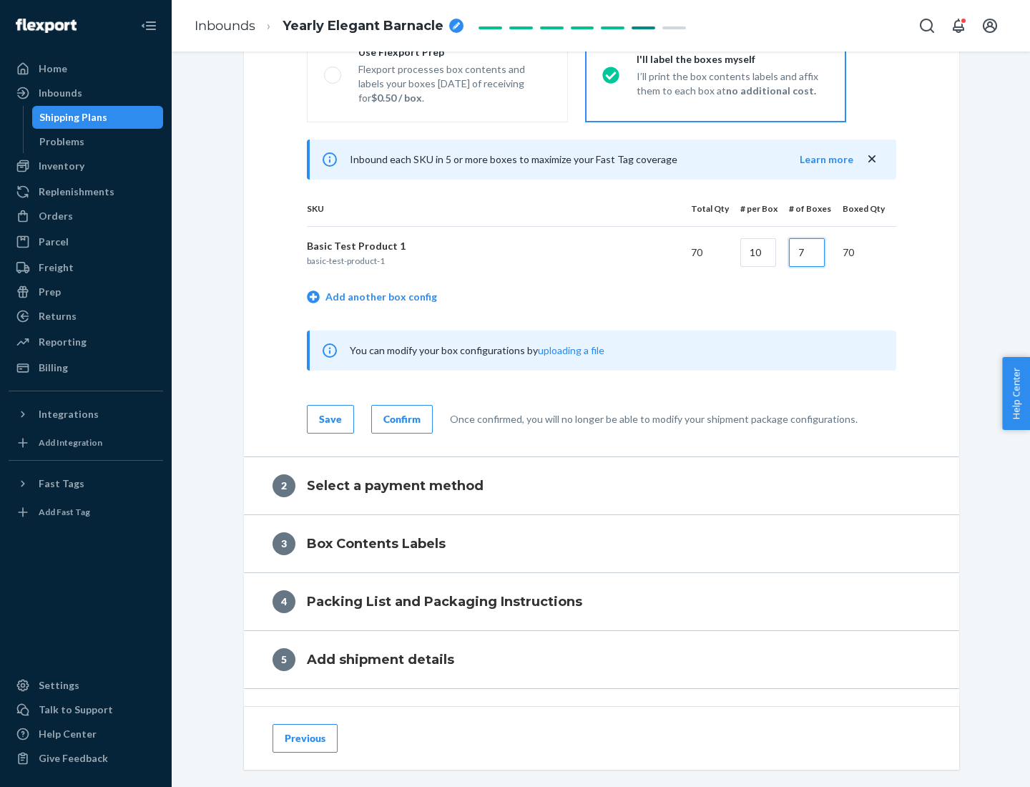
type input "7"
click at [400, 418] on div "Confirm" at bounding box center [401, 419] width 37 height 14
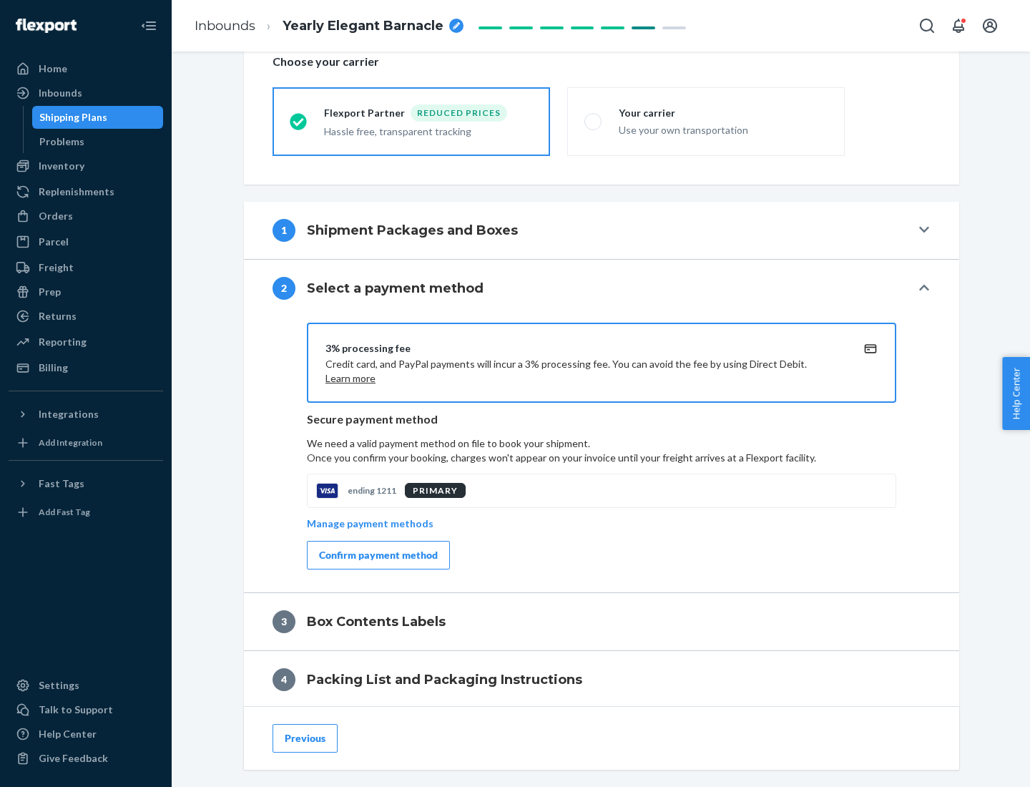
scroll to position [513, 0]
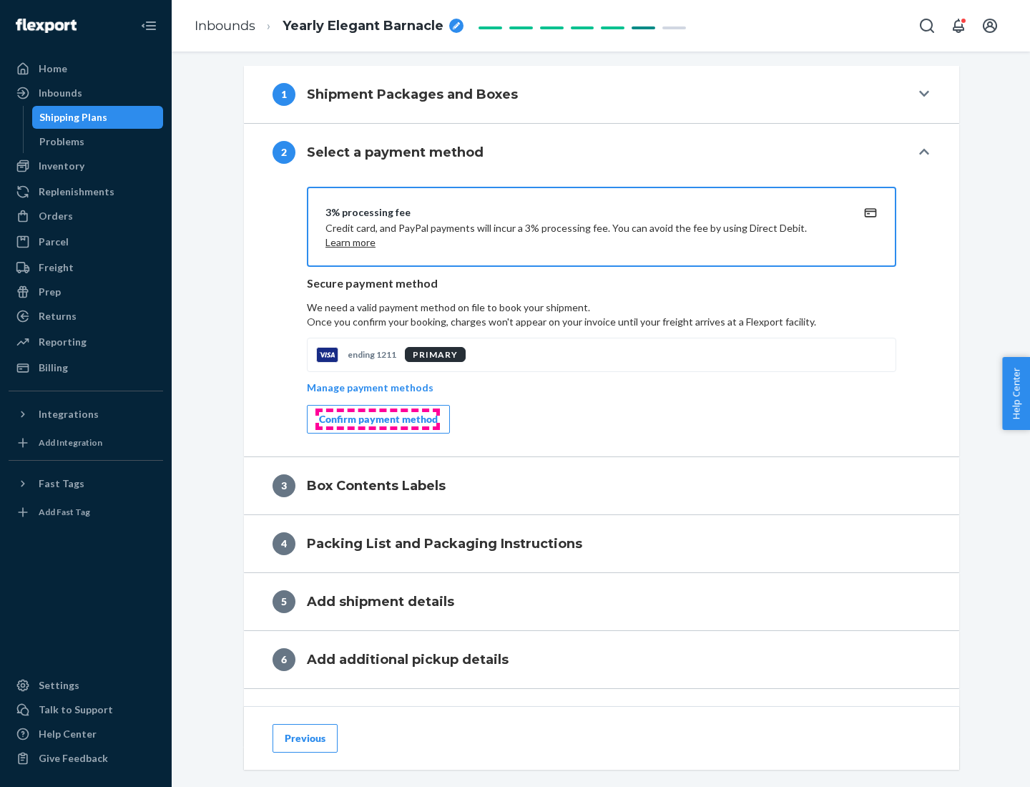
click at [377, 419] on div "Confirm payment method" at bounding box center [378, 419] width 119 height 14
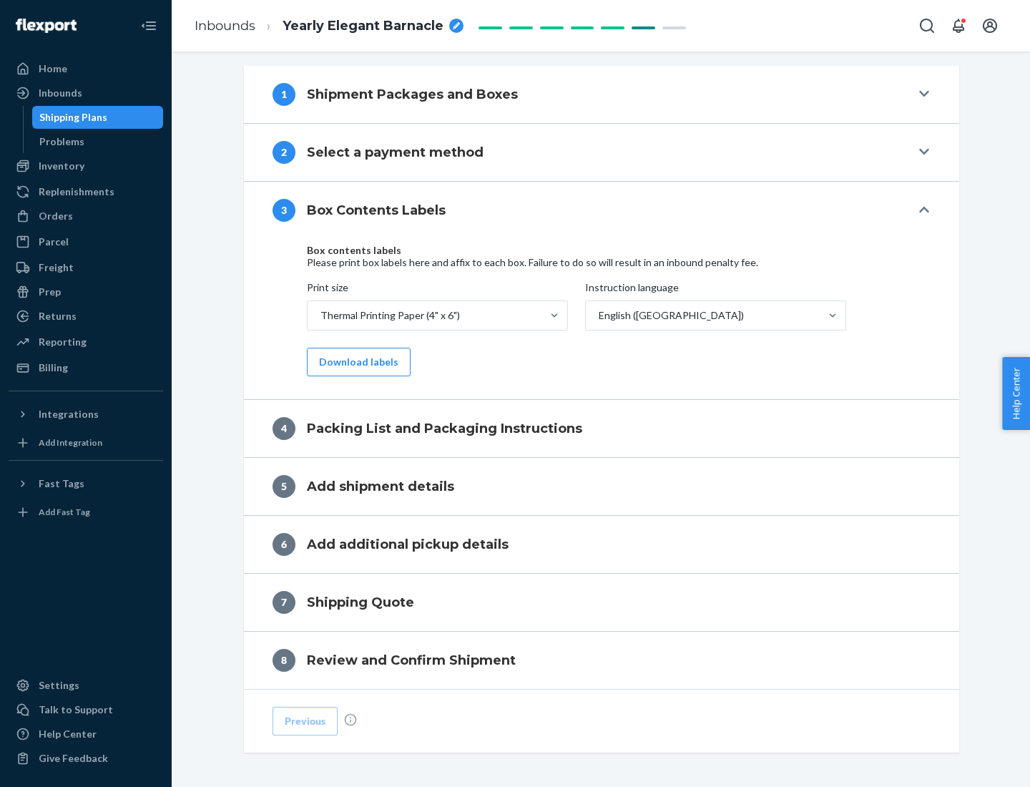
scroll to position [455, 0]
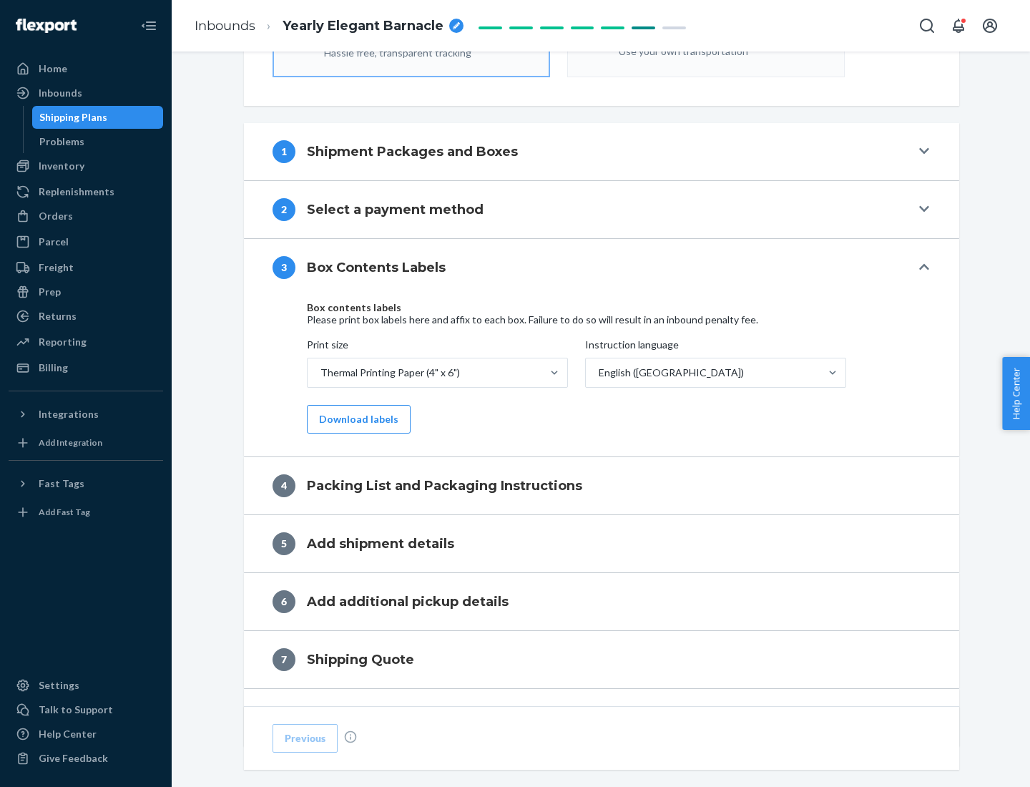
click at [355, 419] on button "Download labels" at bounding box center [359, 419] width 104 height 29
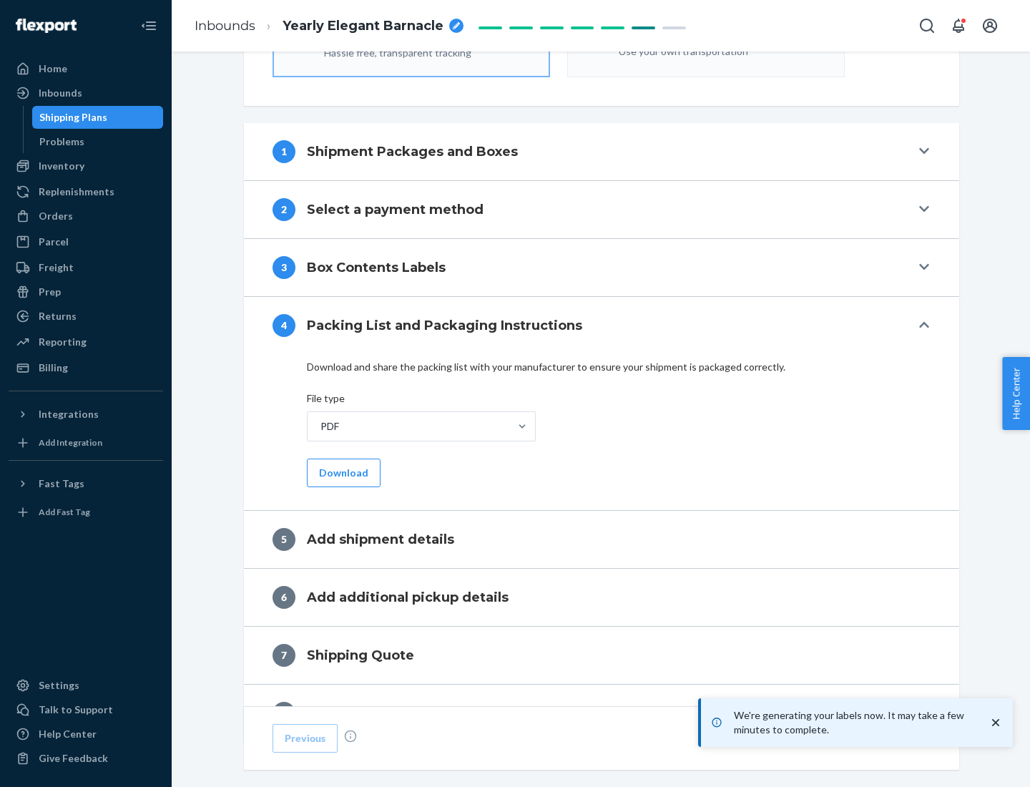
scroll to position [509, 0]
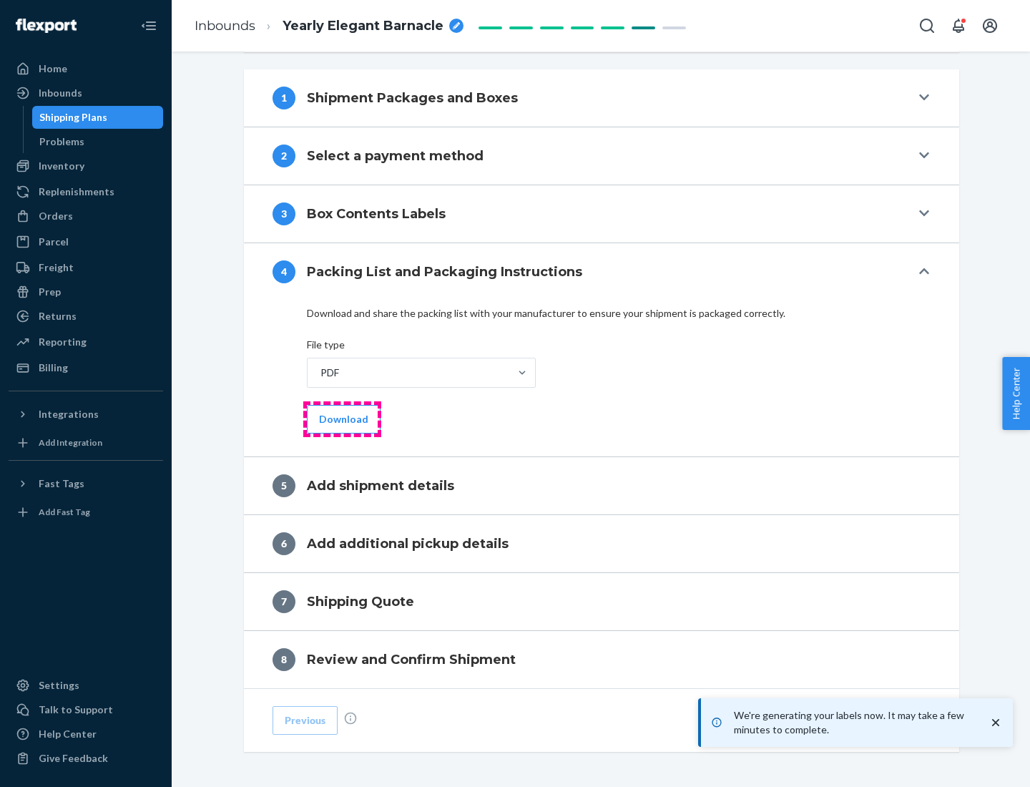
click at [342, 418] on button "Download" at bounding box center [344, 419] width 74 height 29
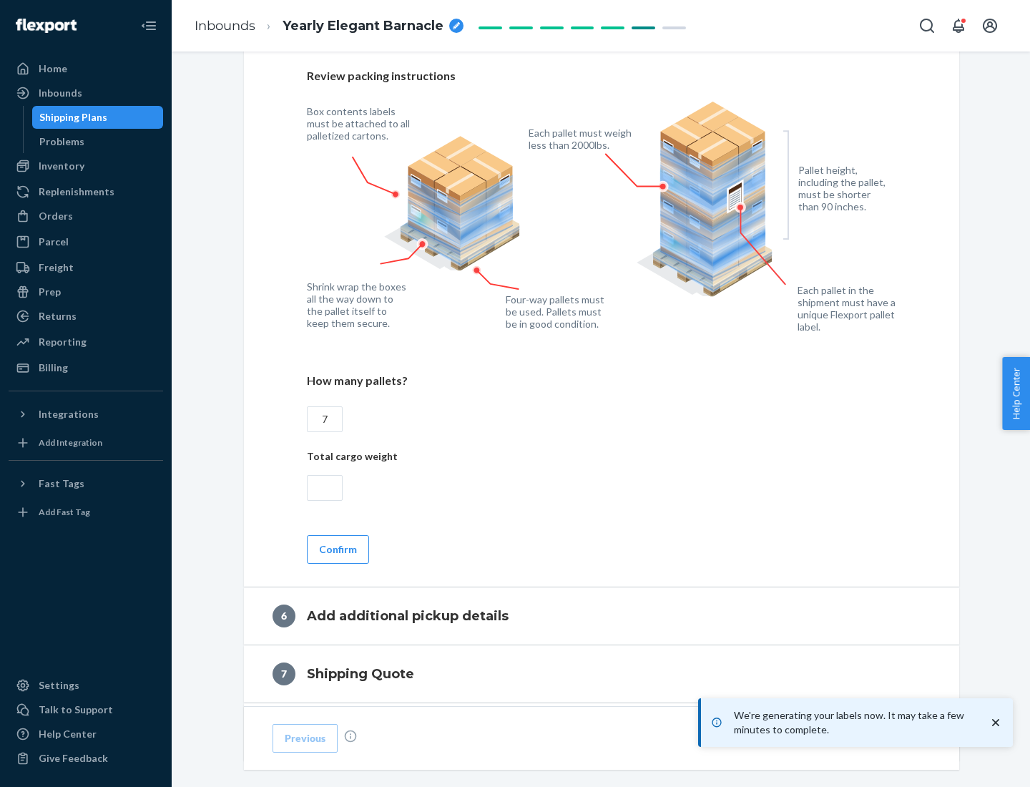
scroll to position [986, 0]
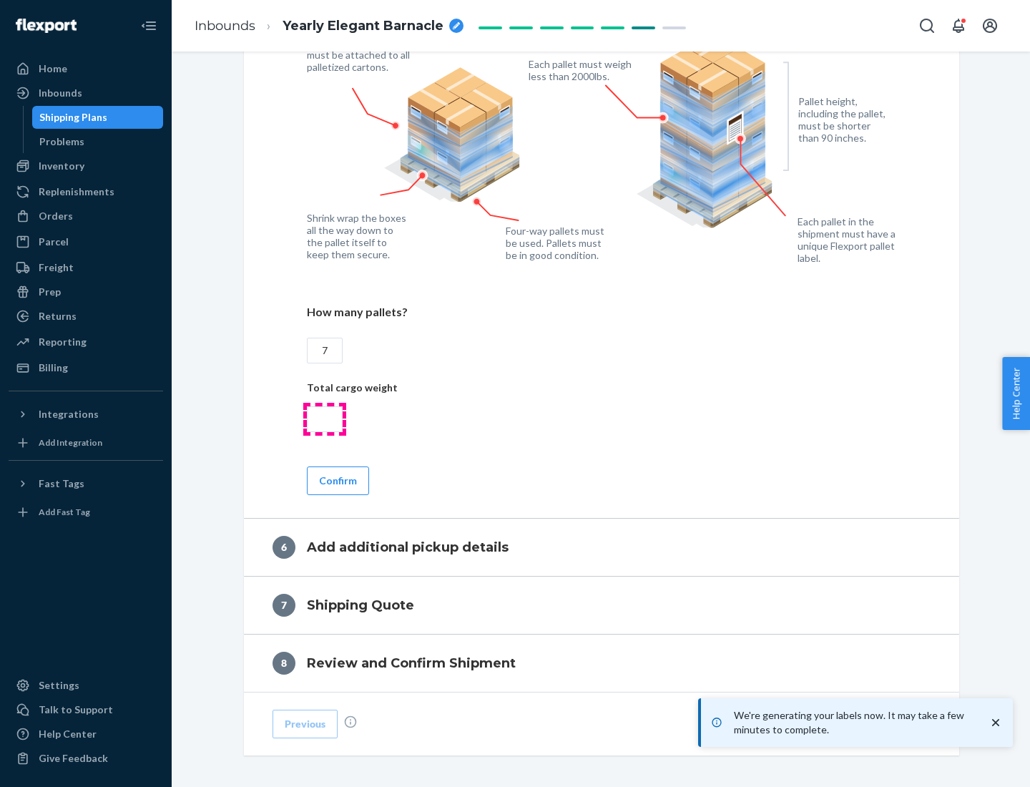
type input "7"
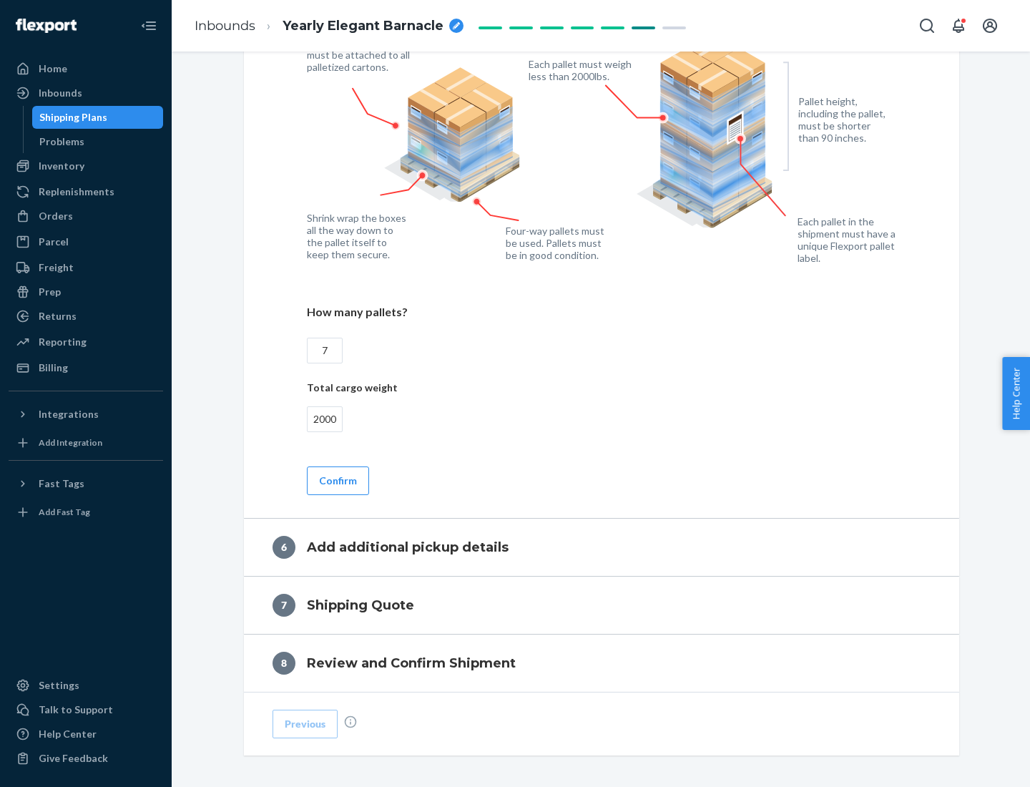
scroll to position [1047, 0]
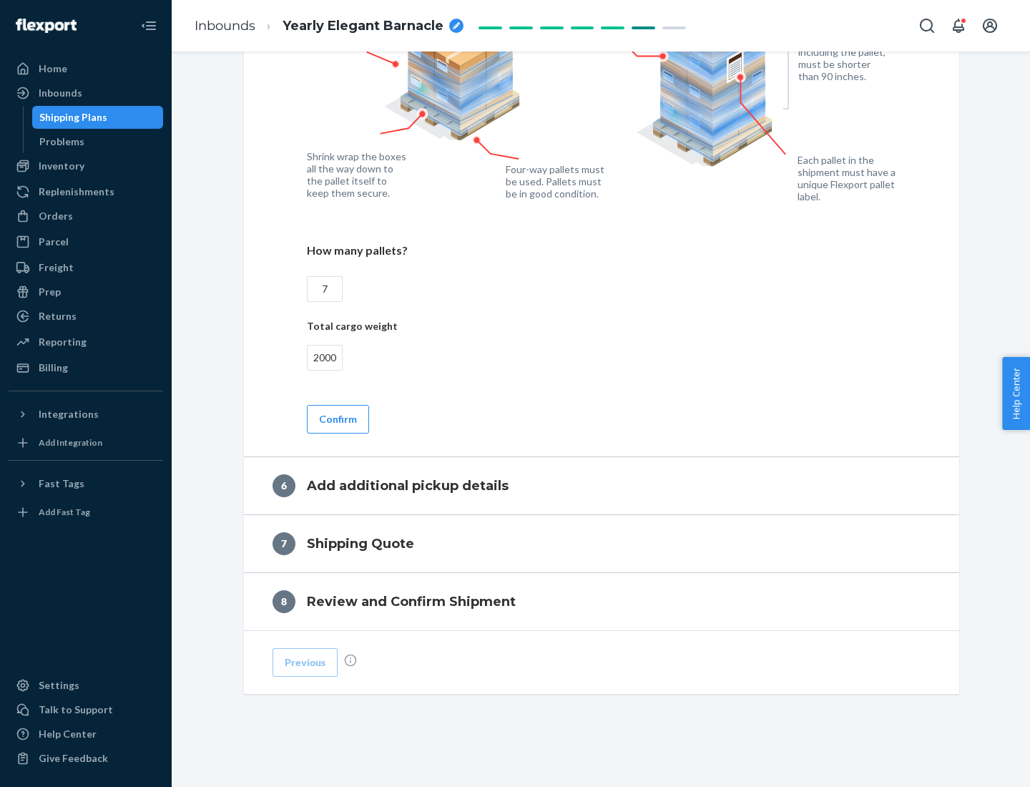
type input "2000"
click at [337, 418] on button "Confirm" at bounding box center [338, 419] width 62 height 29
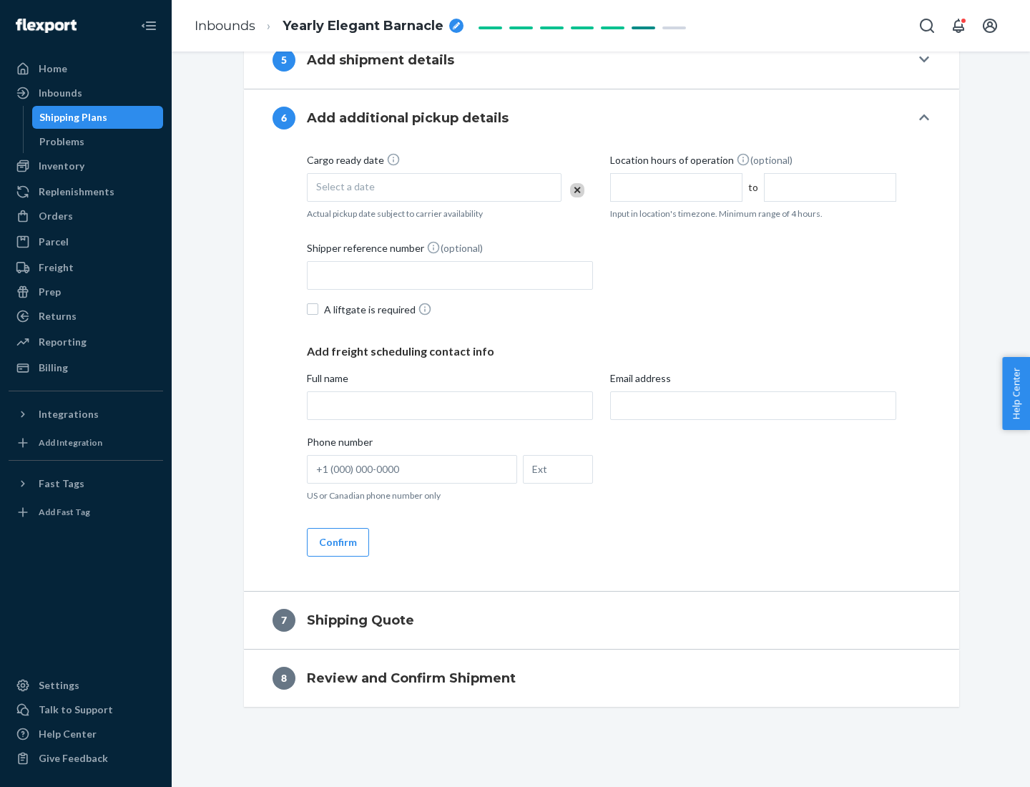
scroll to position [547, 0]
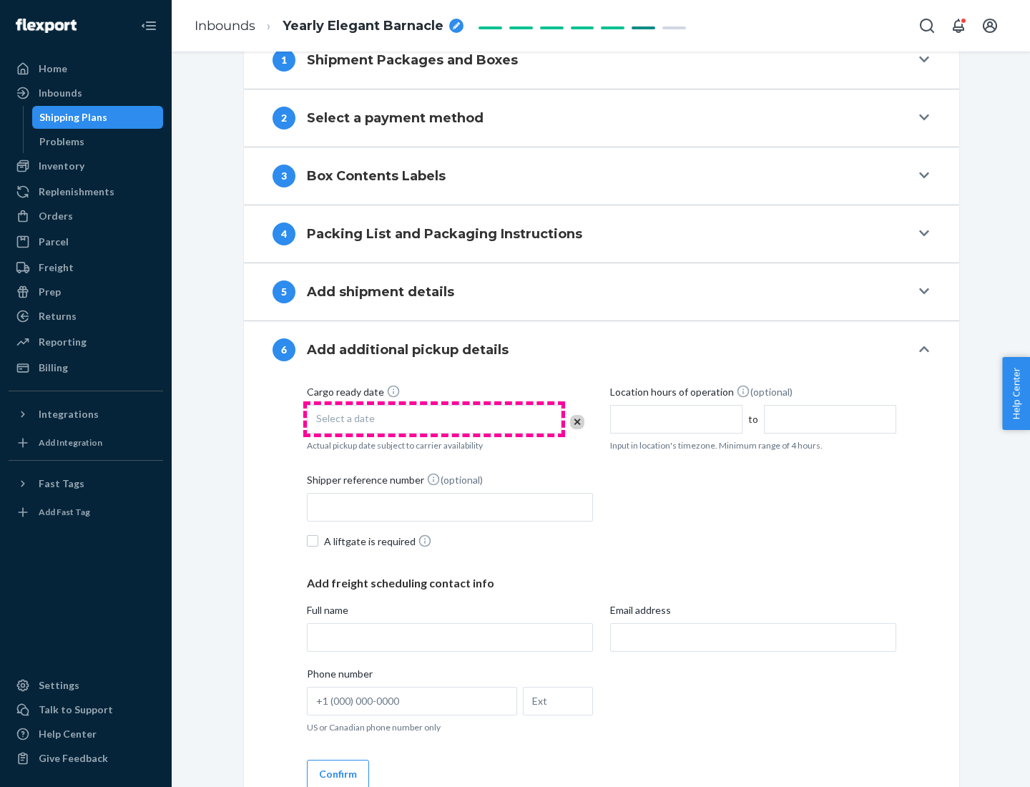
click at [434, 418] on div "Select a date" at bounding box center [434, 419] width 255 height 29
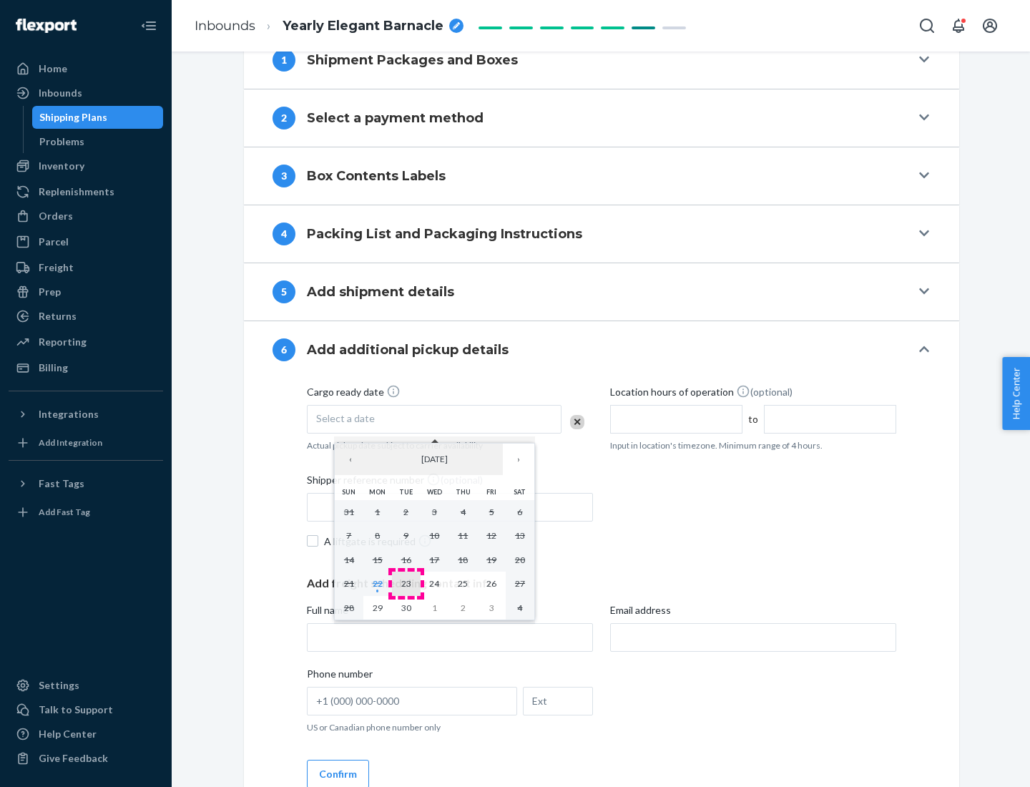
click at [405, 583] on abbr "23" at bounding box center [406, 583] width 10 height 11
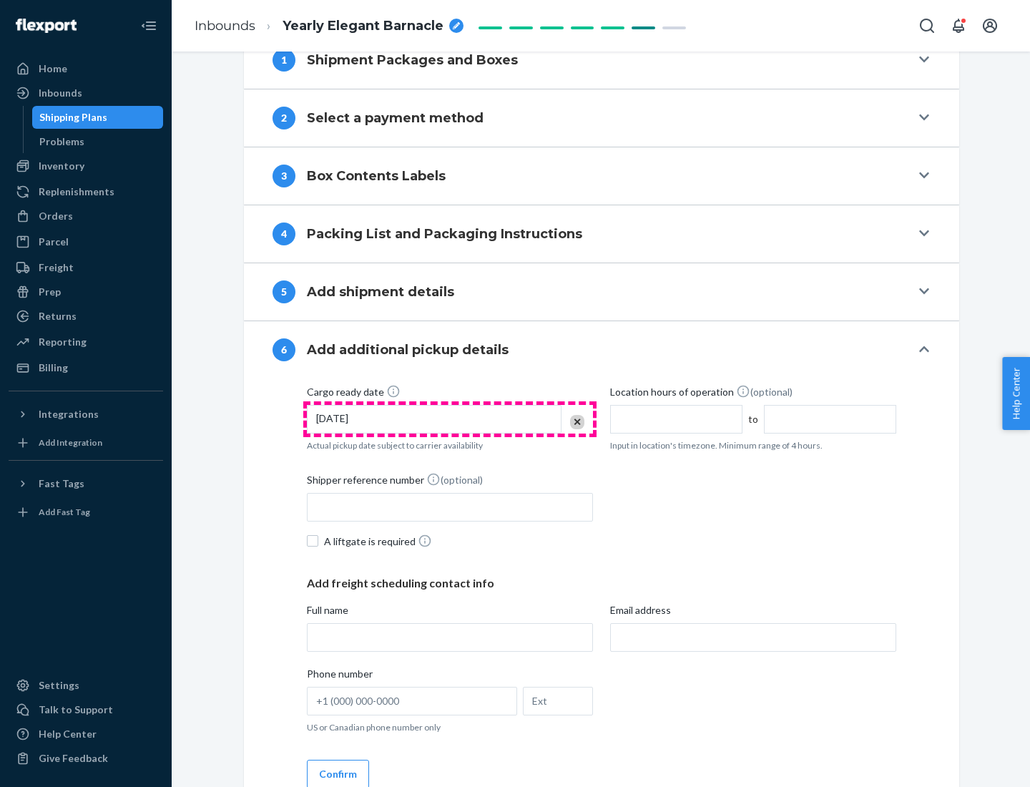
scroll to position [765, 0]
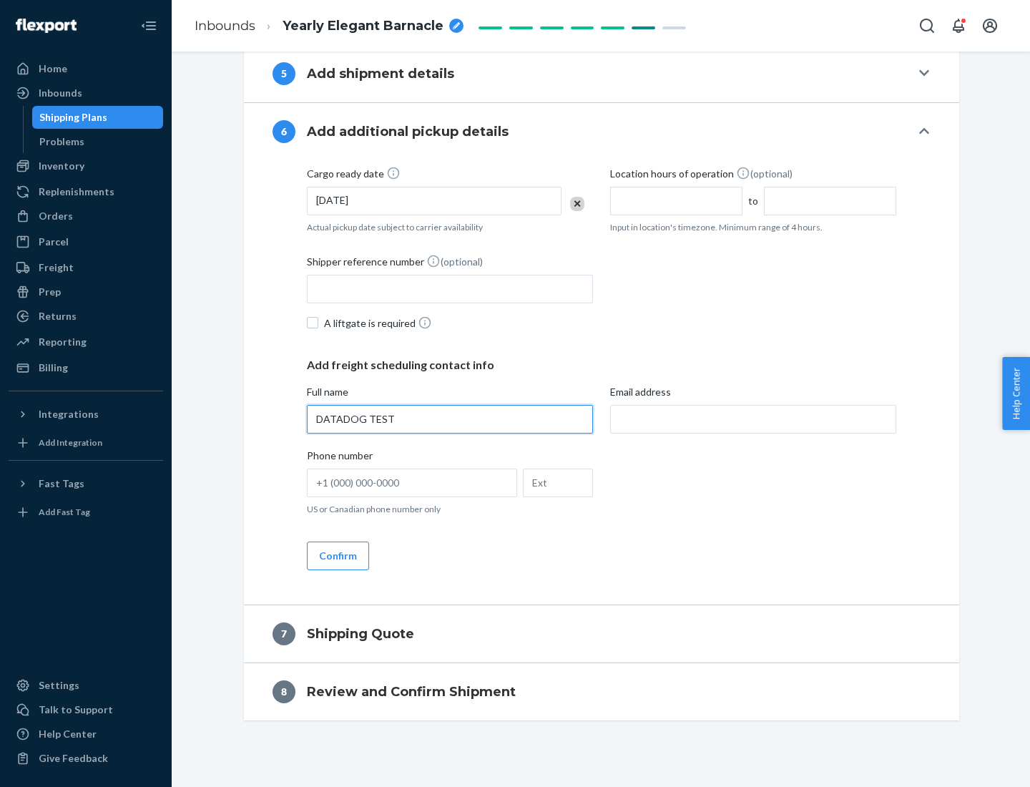
type input "DATADOG TEST"
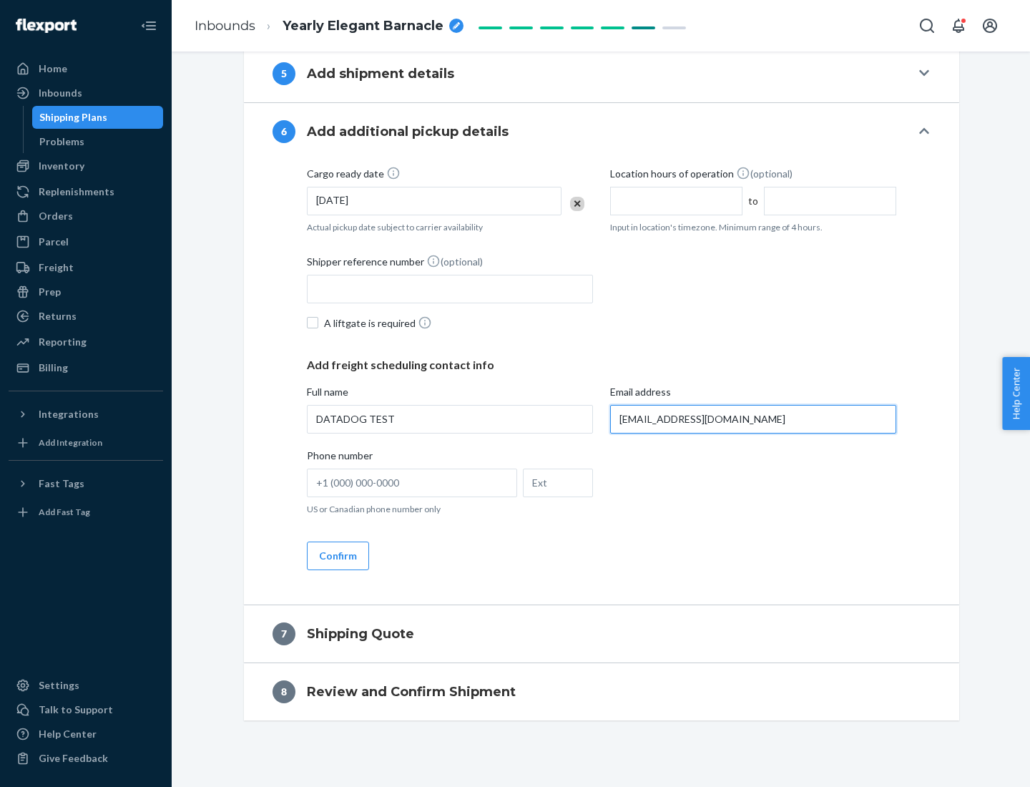
scroll to position [779, 0]
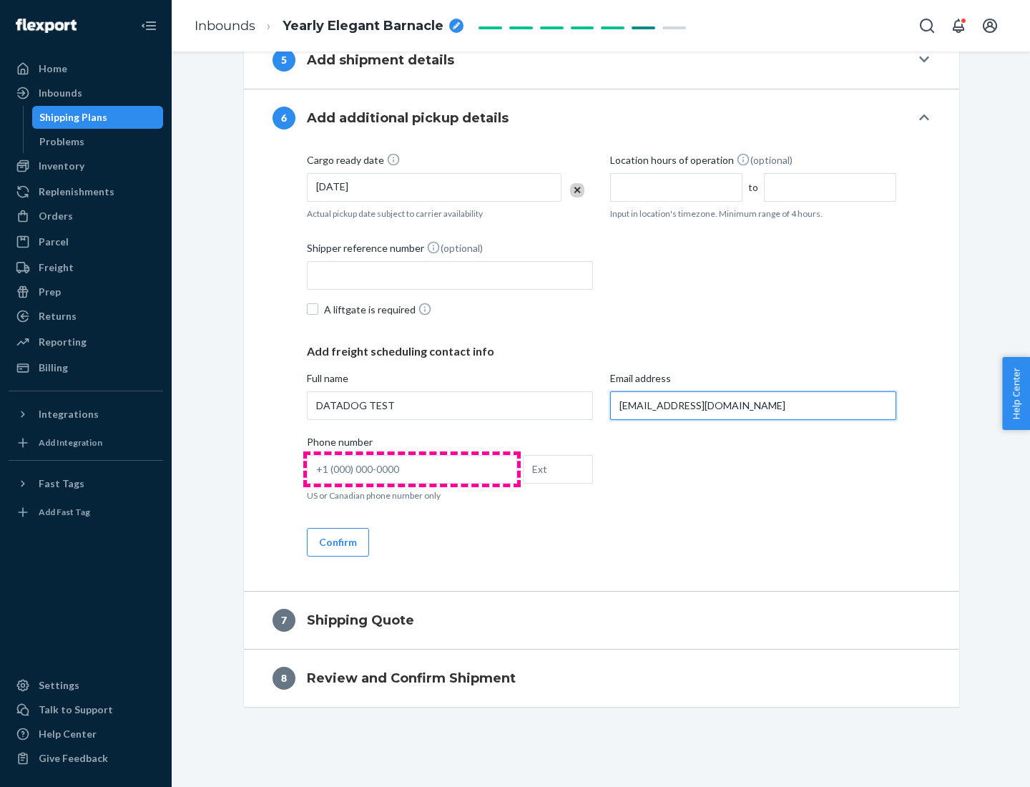
type input "[EMAIL_ADDRESS][DOMAIN_NAME]"
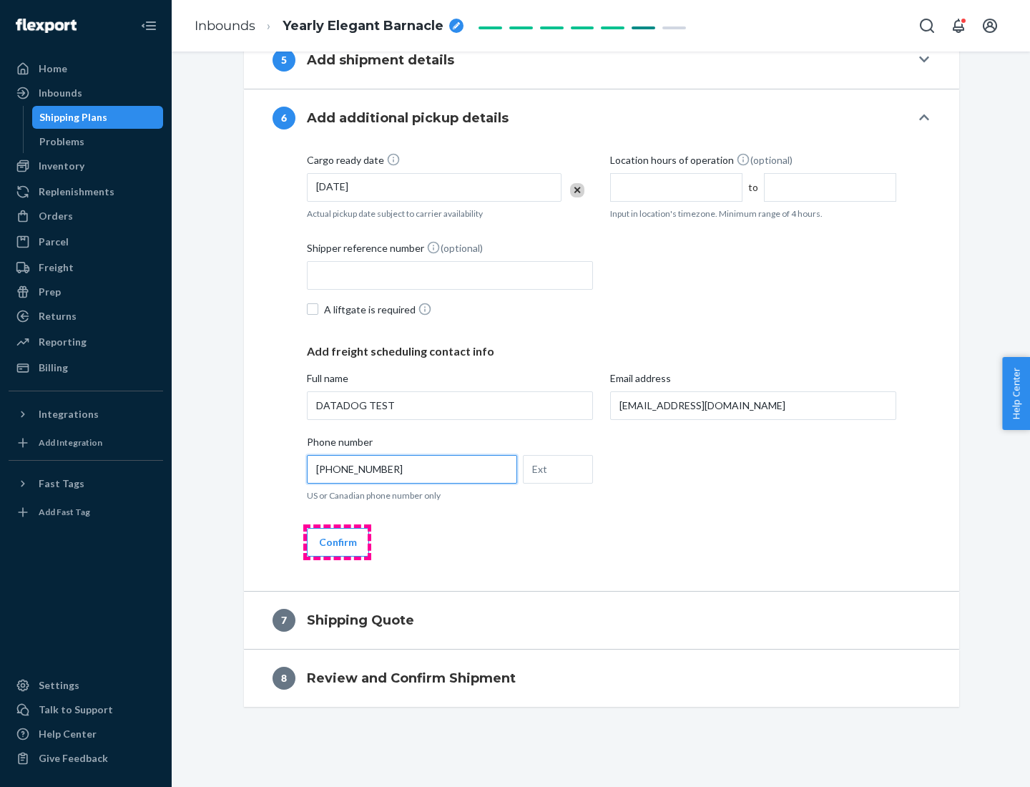
type input "[PHONE_NUMBER]"
click at [337, 541] on button "Confirm" at bounding box center [338, 542] width 62 height 29
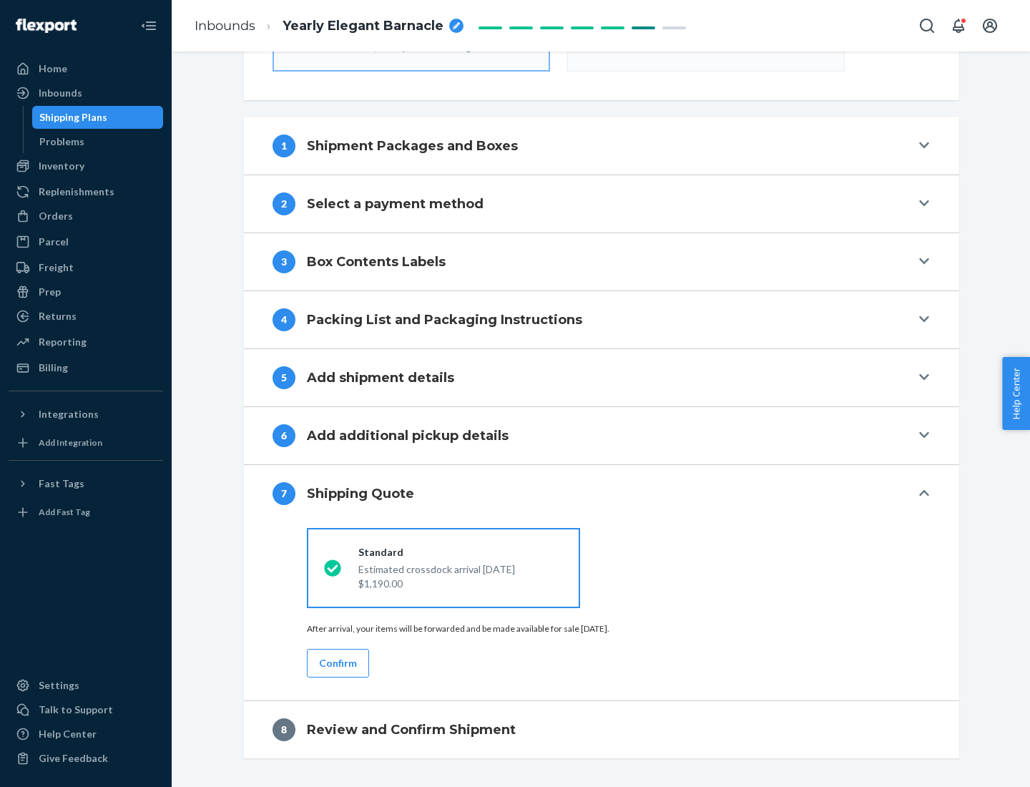
scroll to position [513, 0]
